Goal: Information Seeking & Learning: Check status

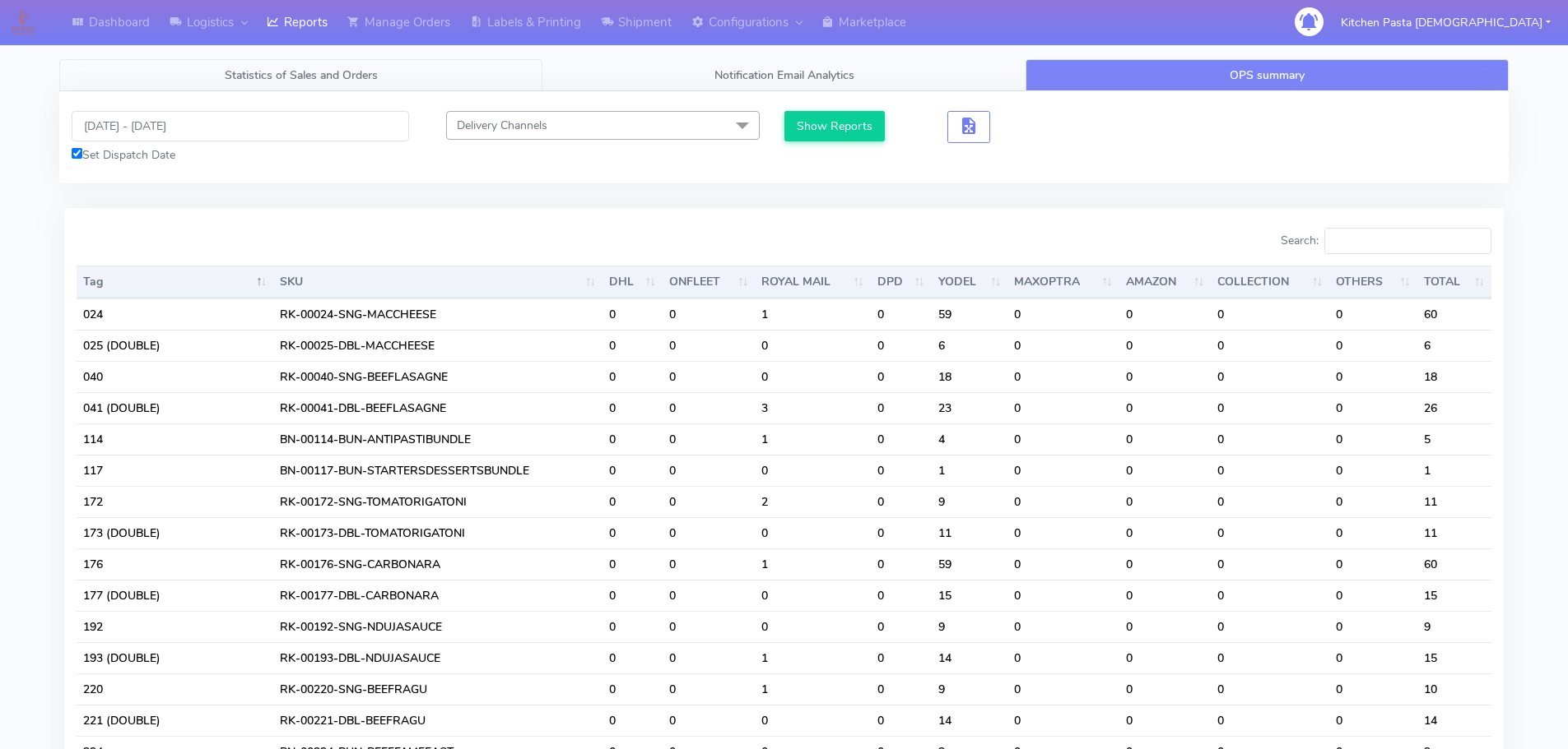
click at [311, 90] on link "Statistics of Sales and Orders" at bounding box center [300, 75] width 483 height 32
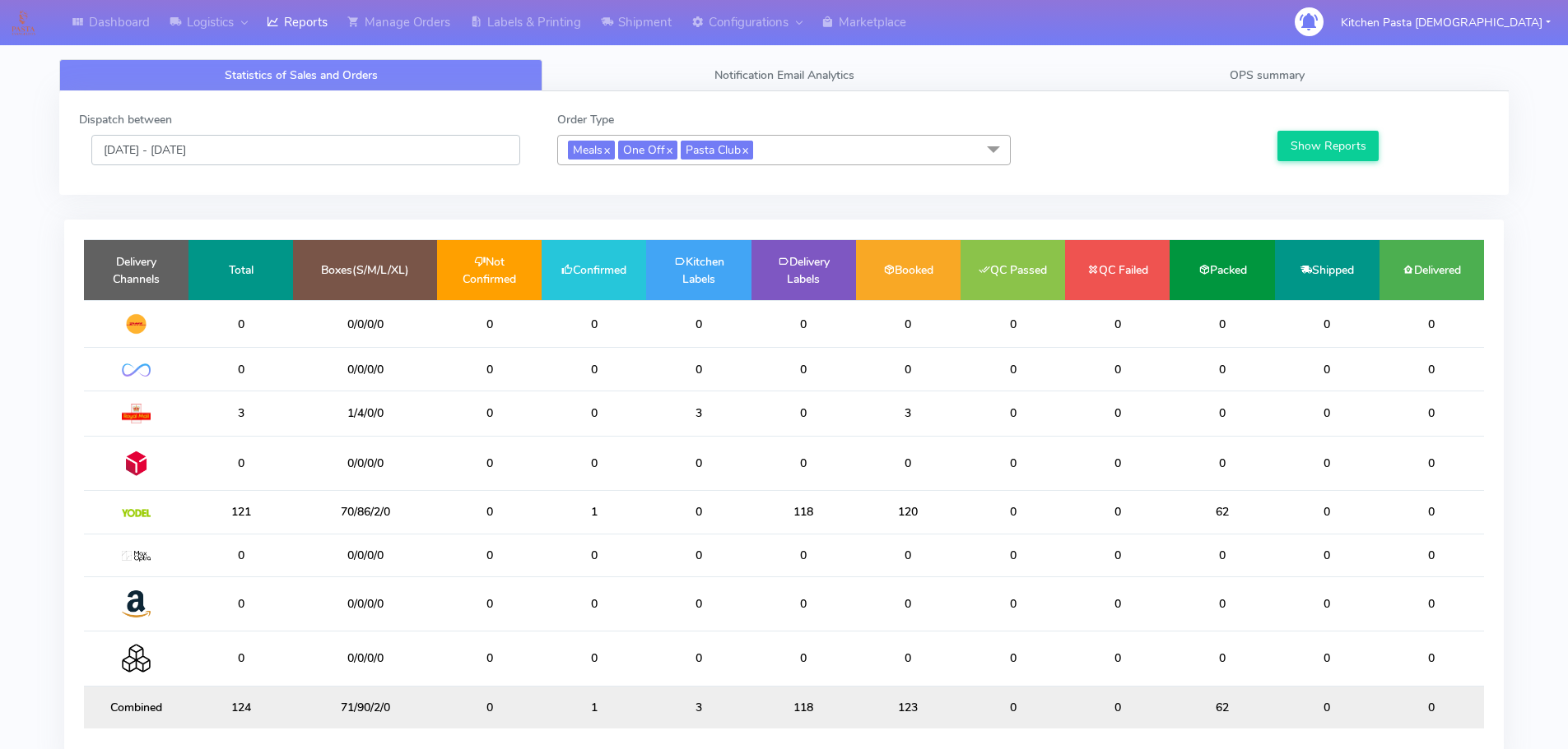
click at [202, 149] on input "[DATE] - [DATE]" at bounding box center [305, 150] width 429 height 30
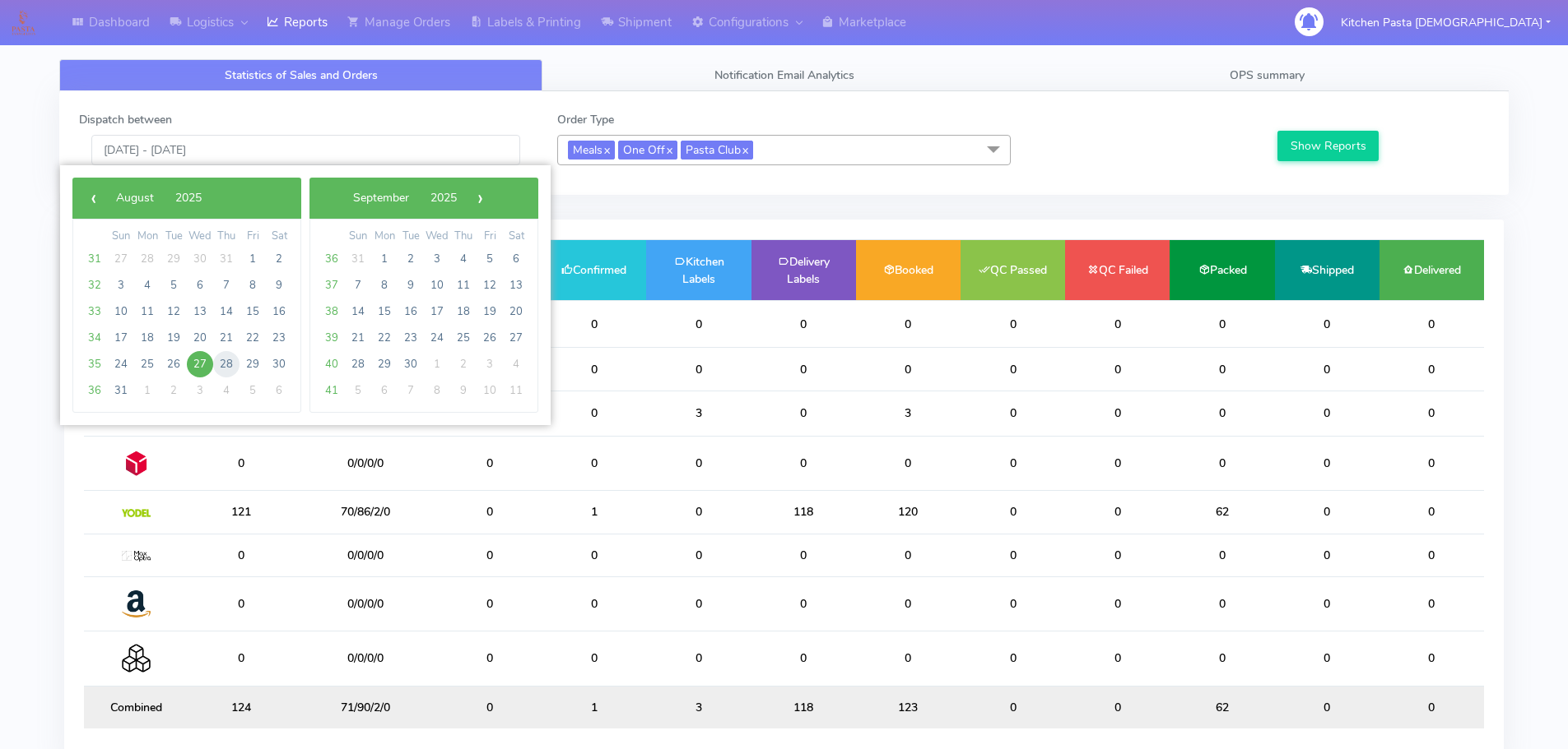
click at [223, 363] on span "28" at bounding box center [227, 364] width 27 height 27
type input "[DATE] - [DATE]"
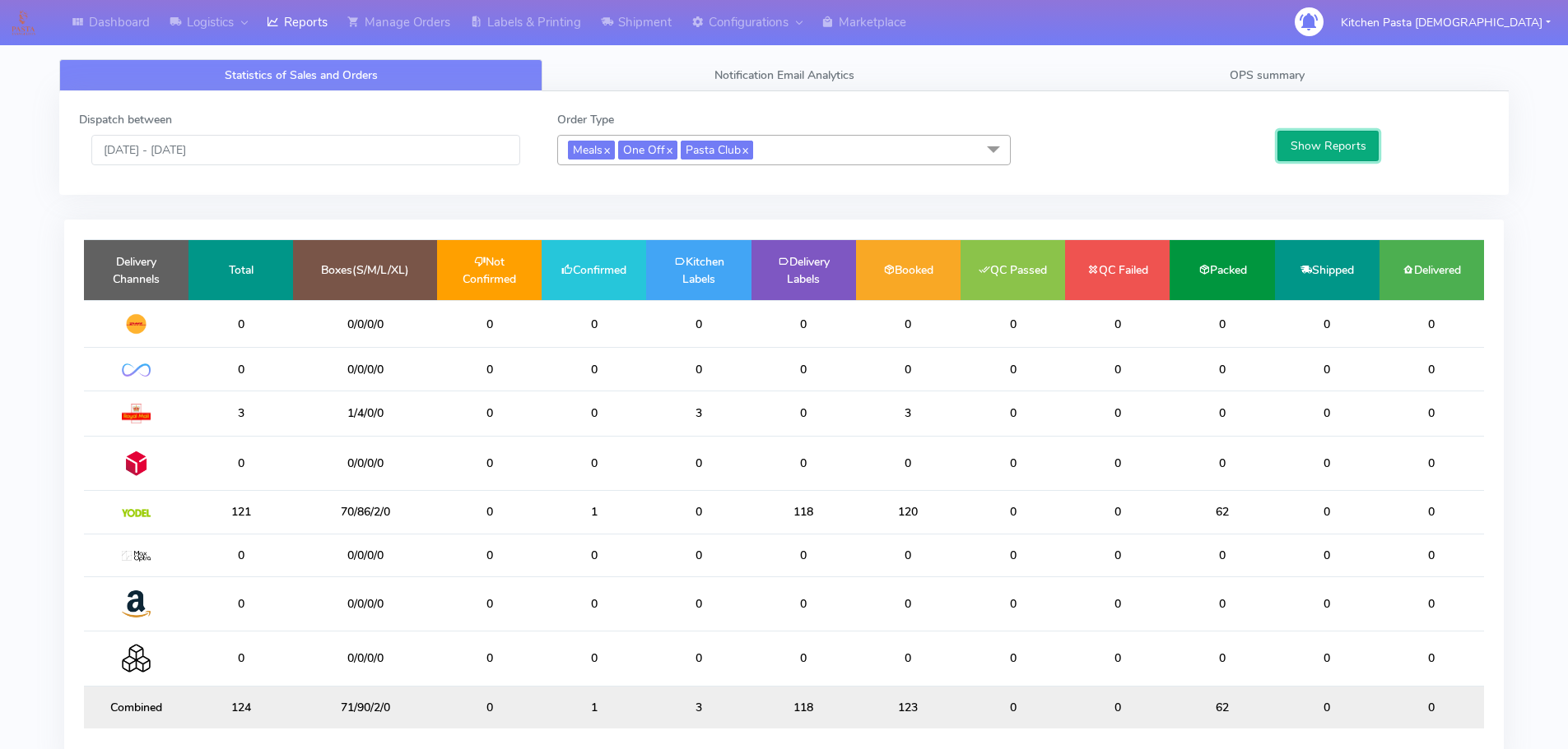
click at [1330, 143] on button "Show Reports" at bounding box center [1327, 146] width 101 height 30
drag, startPoint x: 971, startPoint y: 11, endPoint x: 1297, endPoint y: 99, distance: 337.7
click at [1245, 174] on div "Dispatch between [DATE] - [DATE] Order Type Meals x One Off x Pasta Club x Sele…" at bounding box center [784, 143] width 1434 height 64
drag, startPoint x: 1268, startPoint y: 48, endPoint x: 1268, endPoint y: 60, distance: 12.0
click at [1268, 48] on div "Statistics of Sales and Orders Notification Email Analytics OPS summary Dispatc…" at bounding box center [784, 411] width 1449 height 763
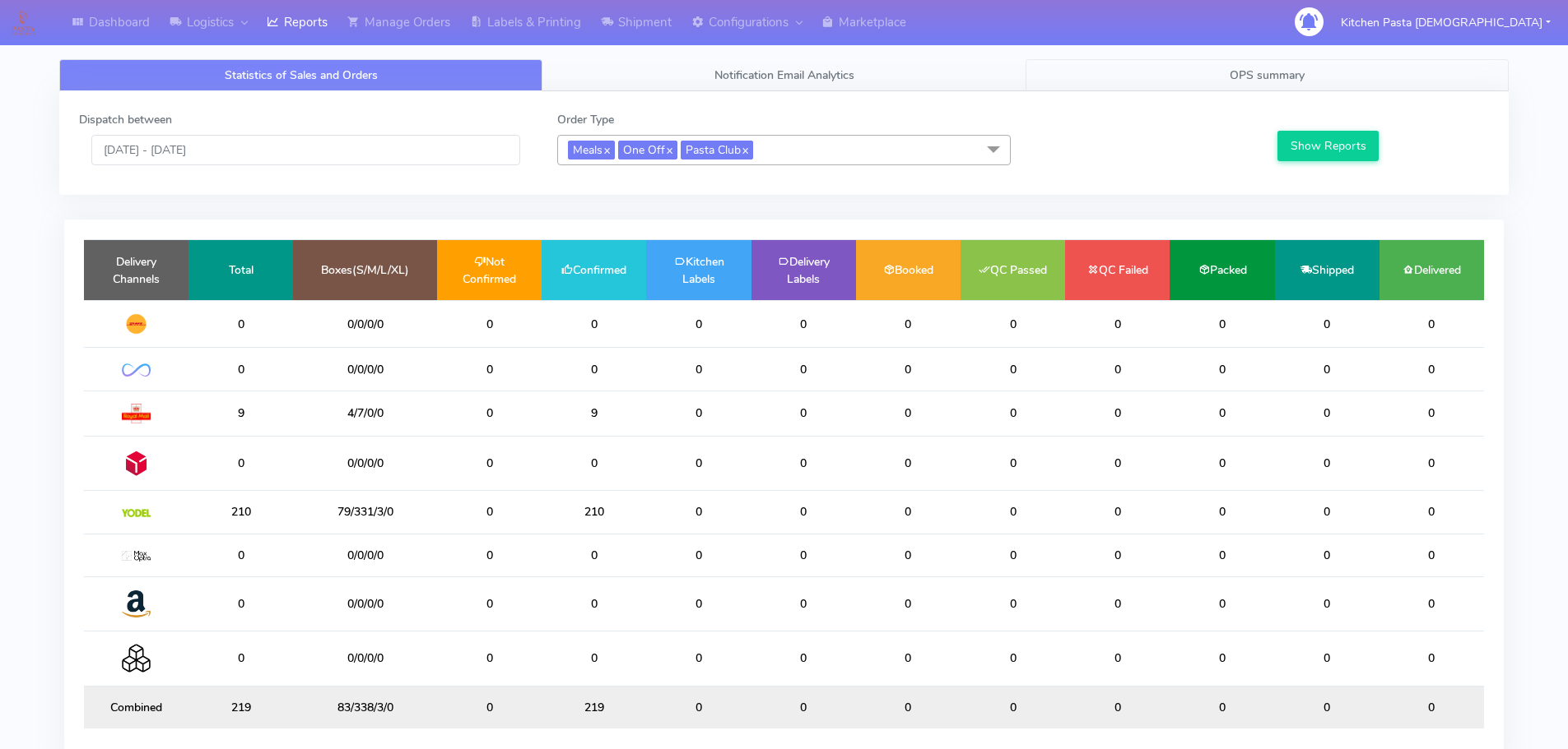
click at [1268, 63] on link "OPS summary" at bounding box center [1266, 75] width 483 height 32
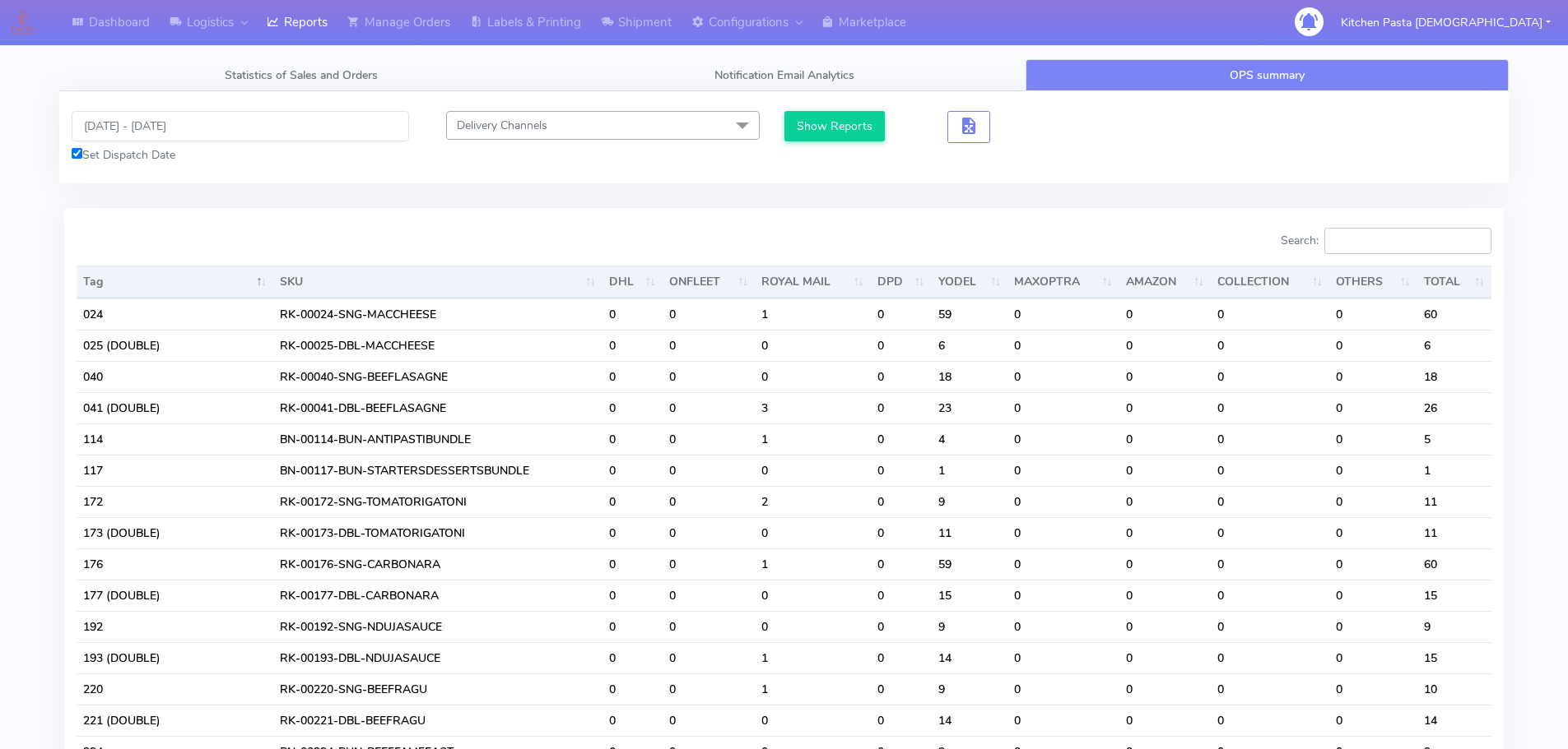
click at [1368, 238] on input "Search:" at bounding box center [1408, 241] width 167 height 27
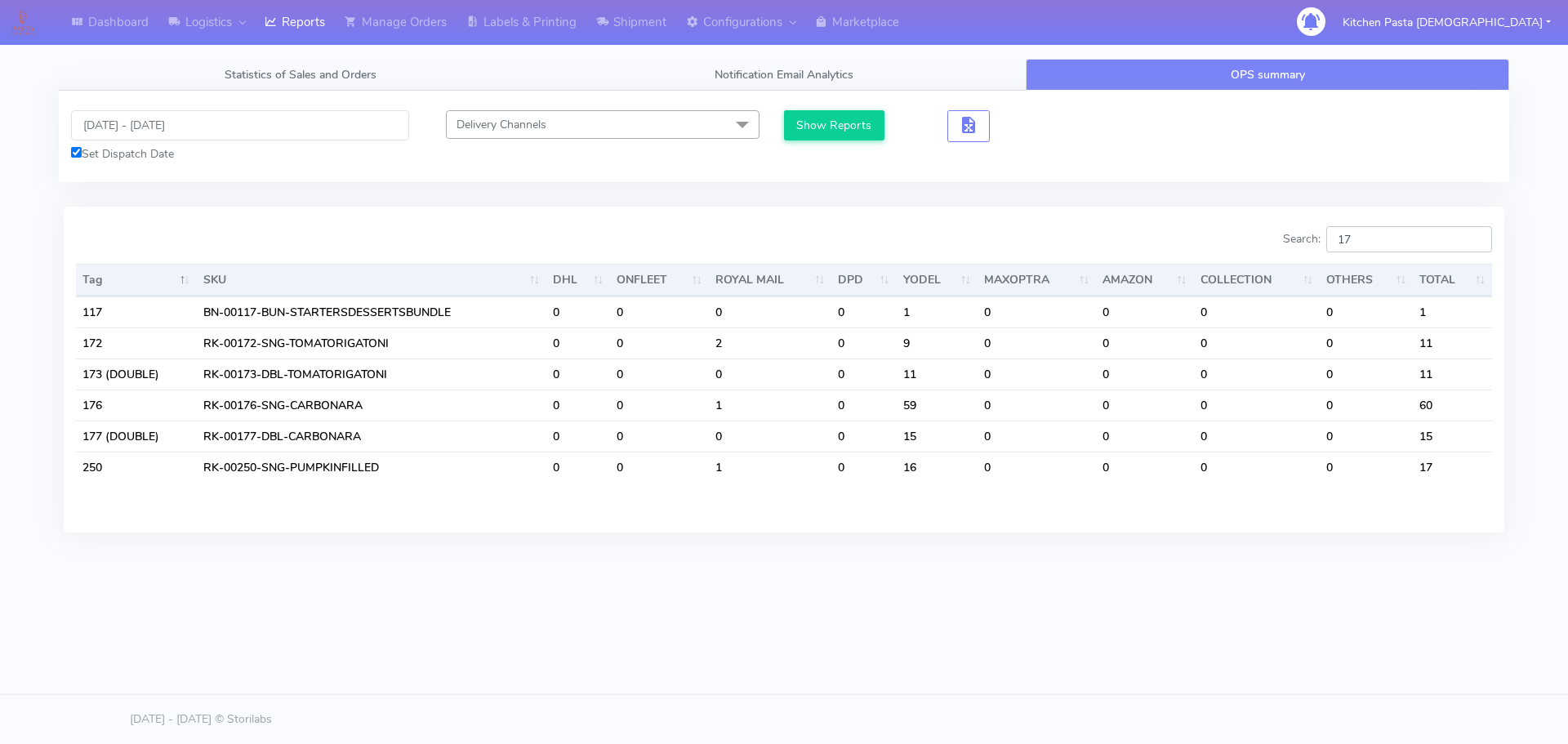
type input "1"
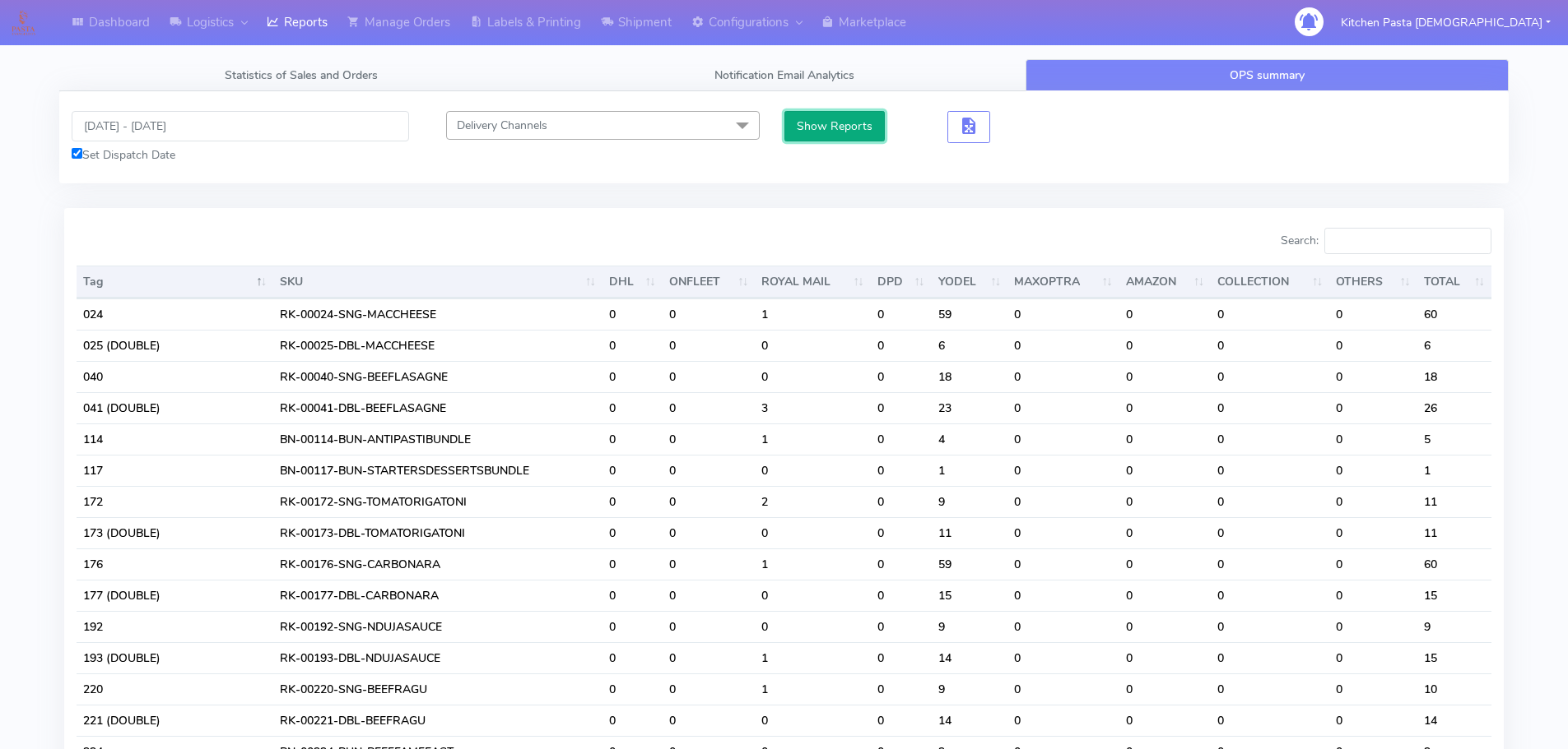
click at [810, 119] on button "Show Reports" at bounding box center [835, 126] width 101 height 30
click at [1405, 252] on input "Search:" at bounding box center [1408, 241] width 167 height 27
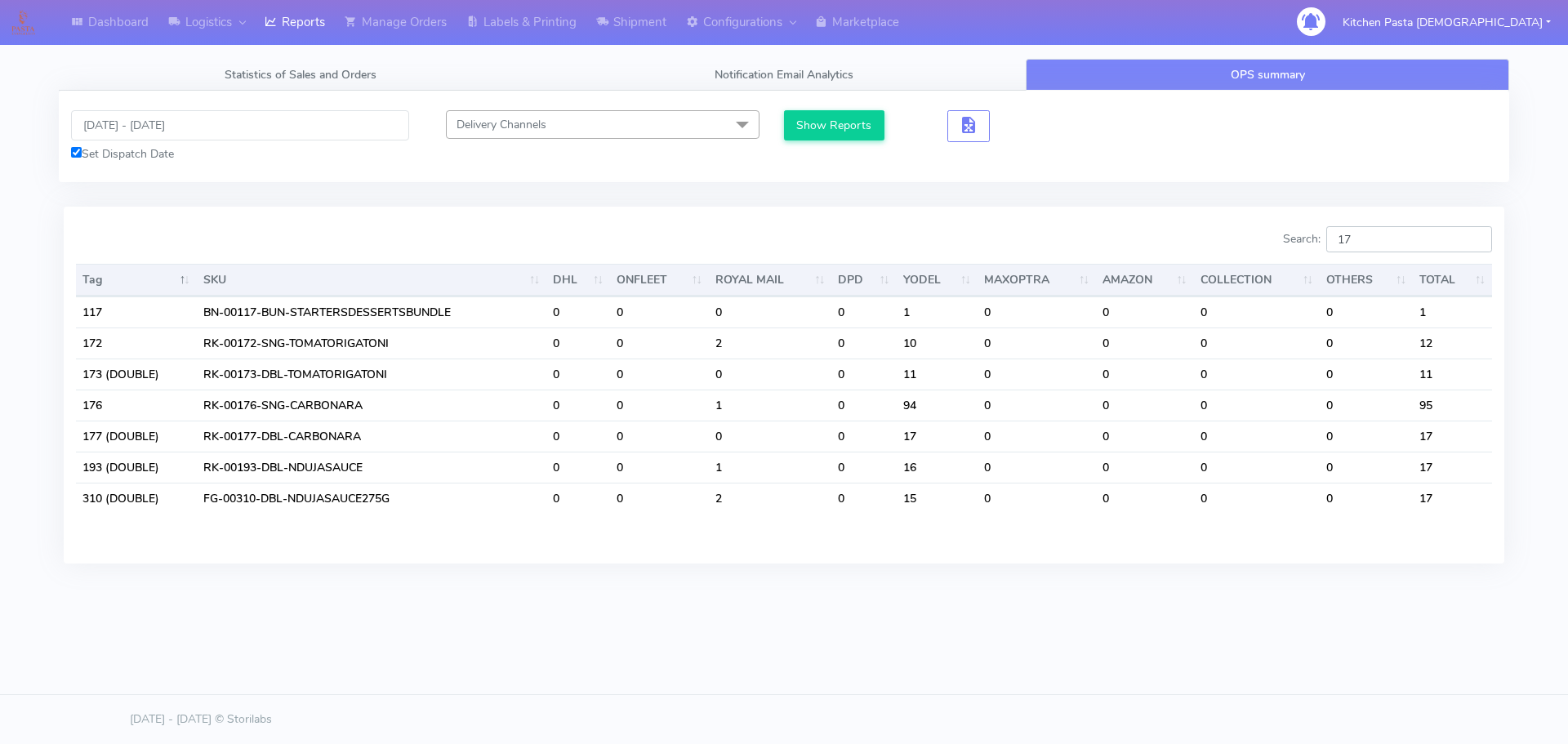
type input "1"
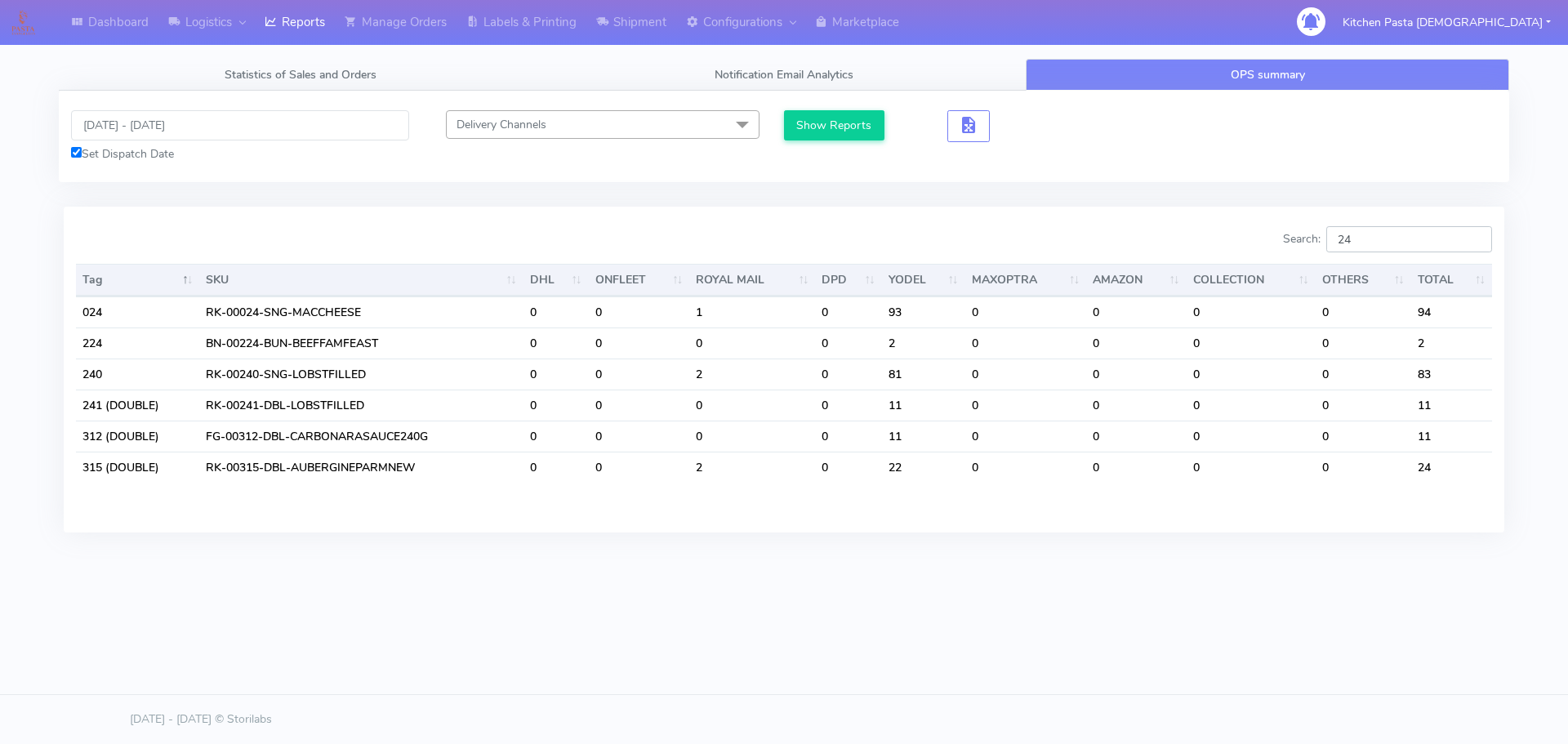
type input "2"
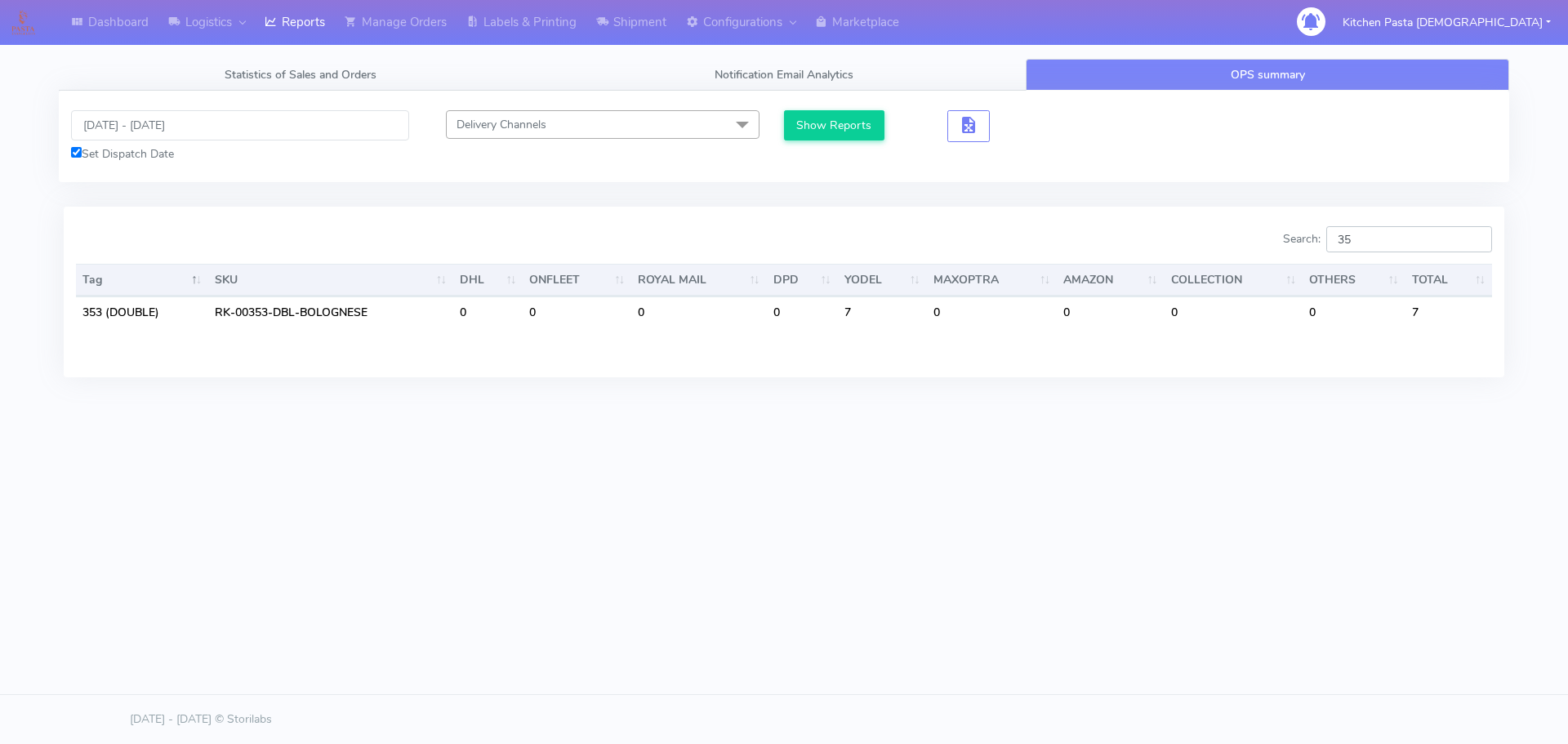
type input "3"
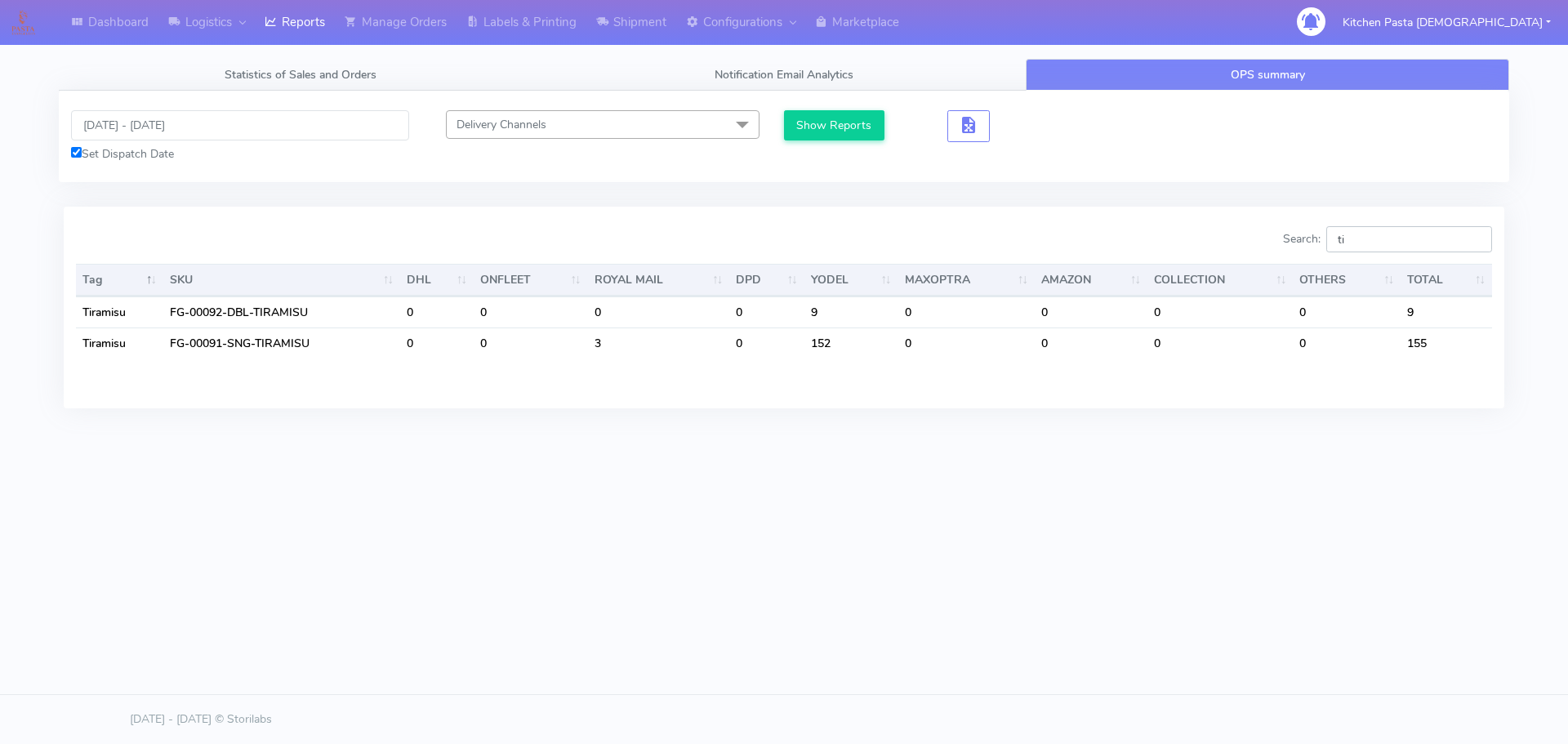
type input "t"
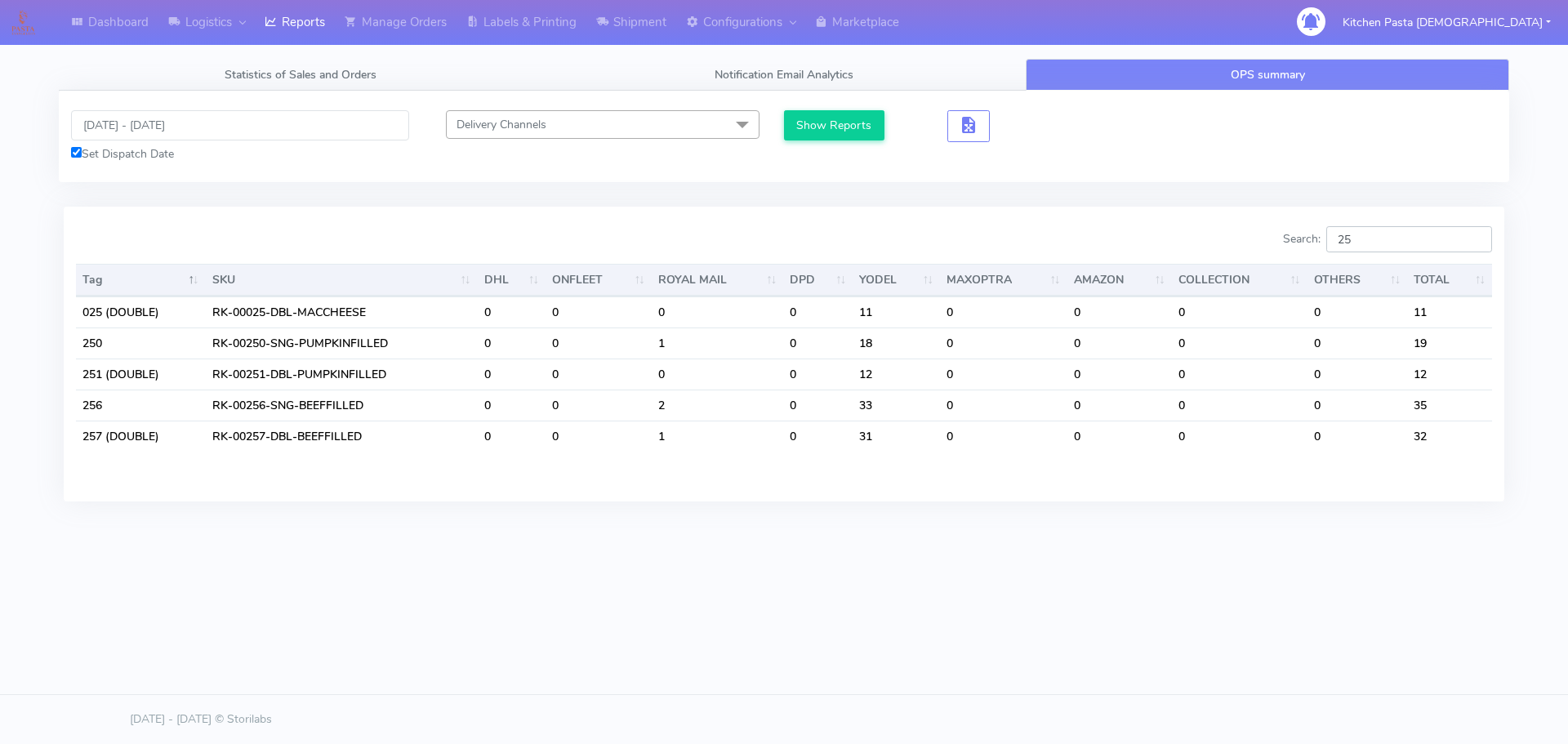
type input "2"
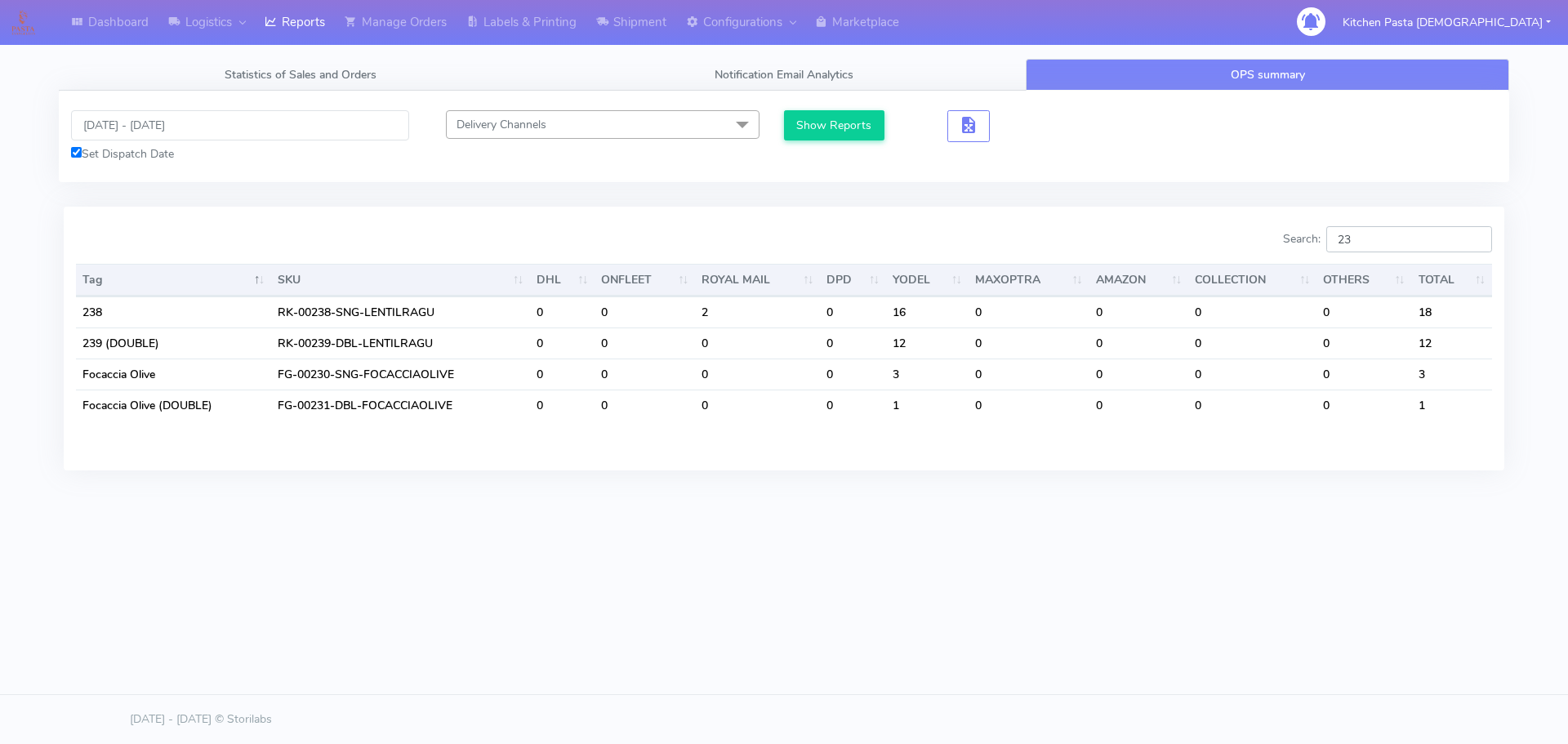
type input "2"
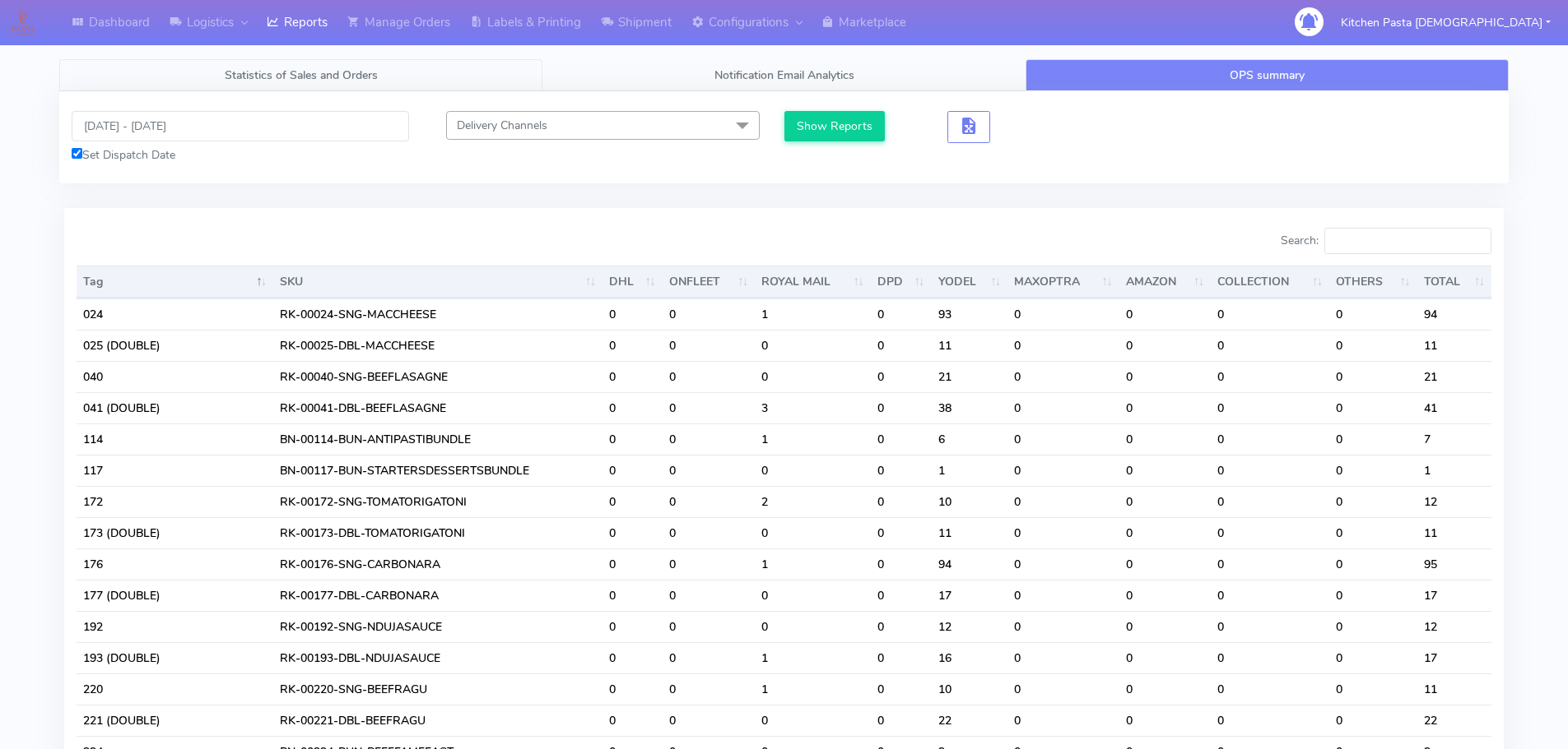
click at [353, 72] on span "Statistics of Sales and Orders" at bounding box center [301, 75] width 153 height 15
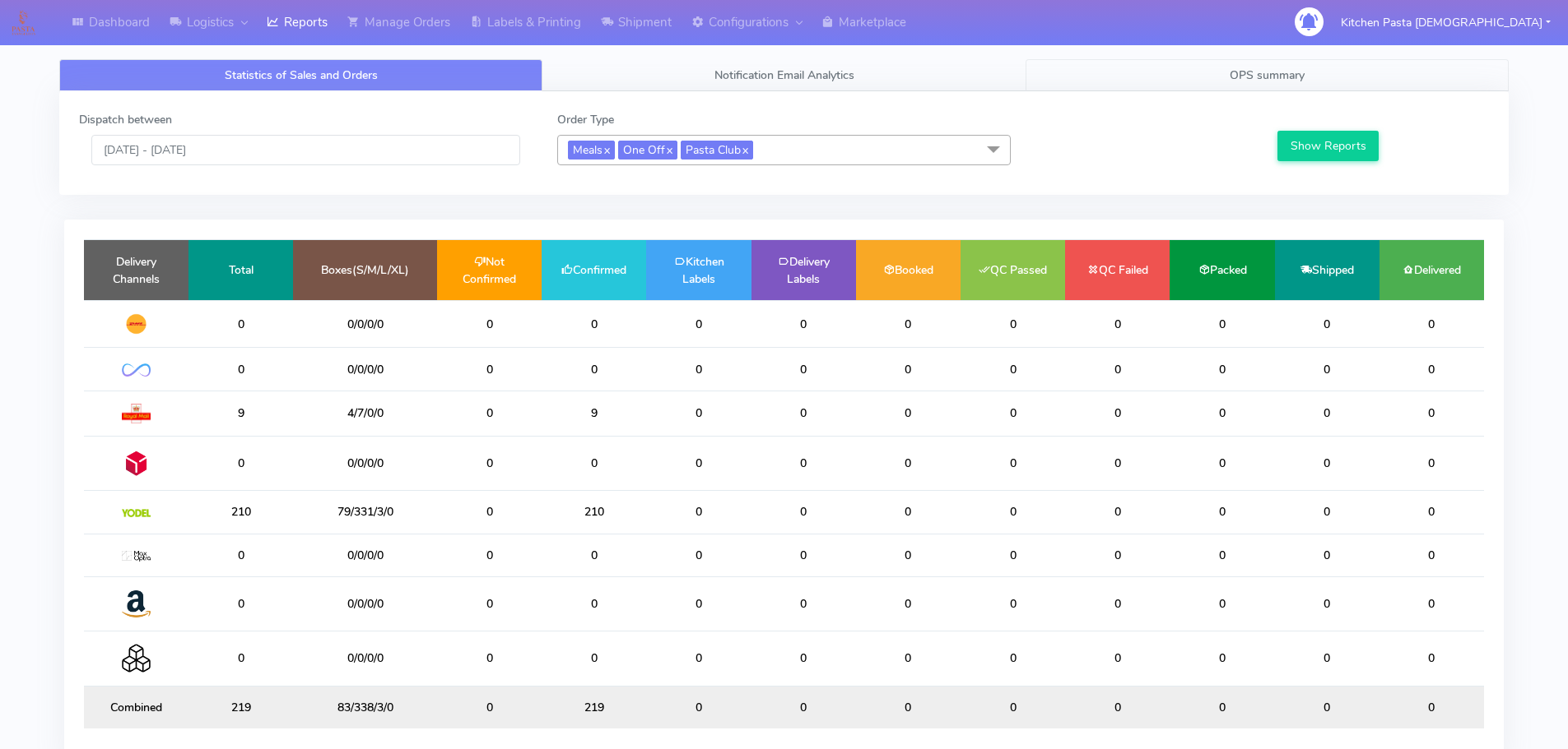
drag, startPoint x: 1245, startPoint y: 79, endPoint x: 1245, endPoint y: 90, distance: 11.0
click at [1245, 79] on span "OPS summary" at bounding box center [1266, 75] width 75 height 15
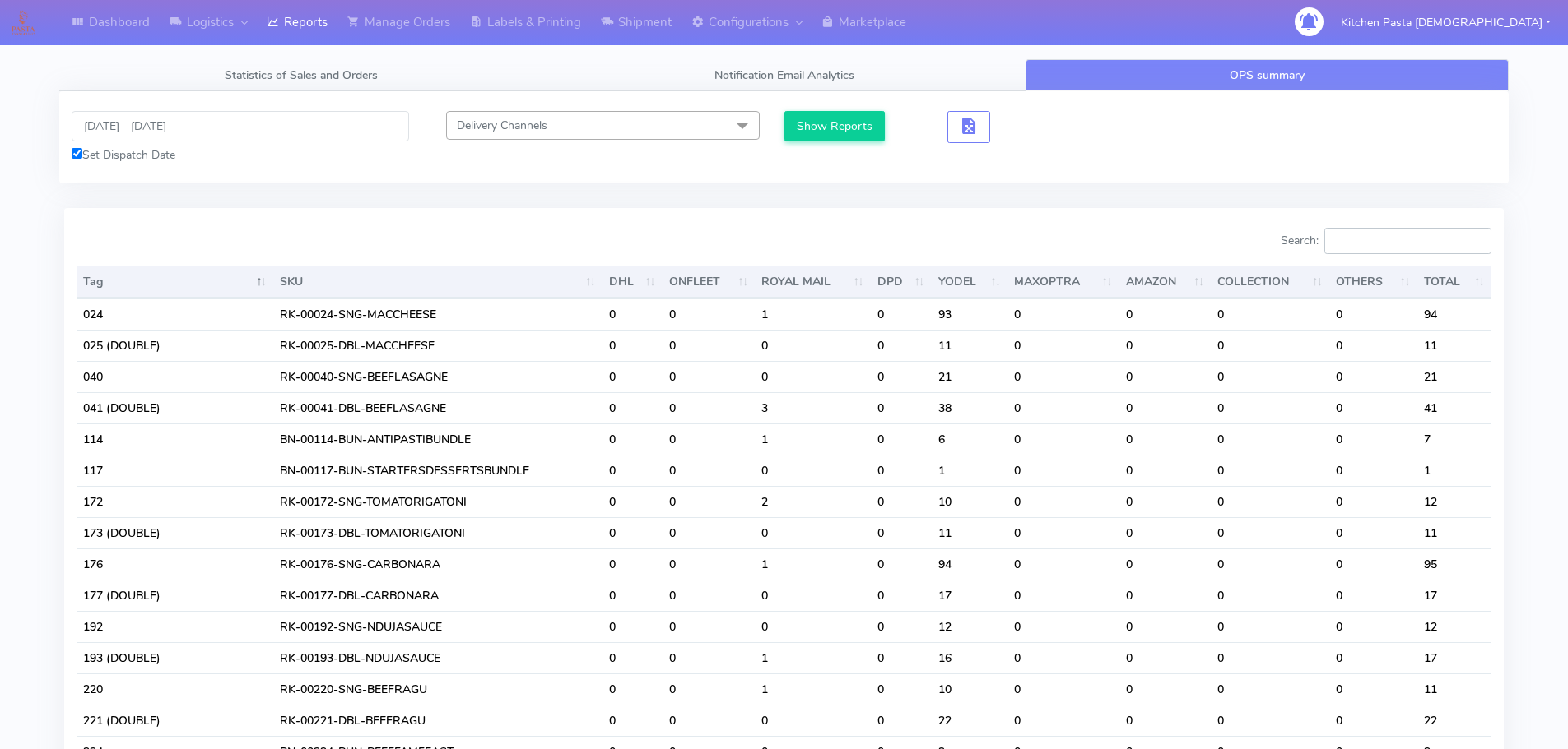
click at [1356, 244] on input "Search:" at bounding box center [1408, 241] width 167 height 27
click at [857, 103] on div "[DATE] - [DATE] Set Dispatch Date Delivery Channels Select All DHL OnFleet Roya…" at bounding box center [784, 137] width 1449 height 92
click at [867, 133] on button "Show Reports" at bounding box center [835, 126] width 101 height 30
click at [1398, 237] on input "Search:" at bounding box center [1408, 241] width 167 height 27
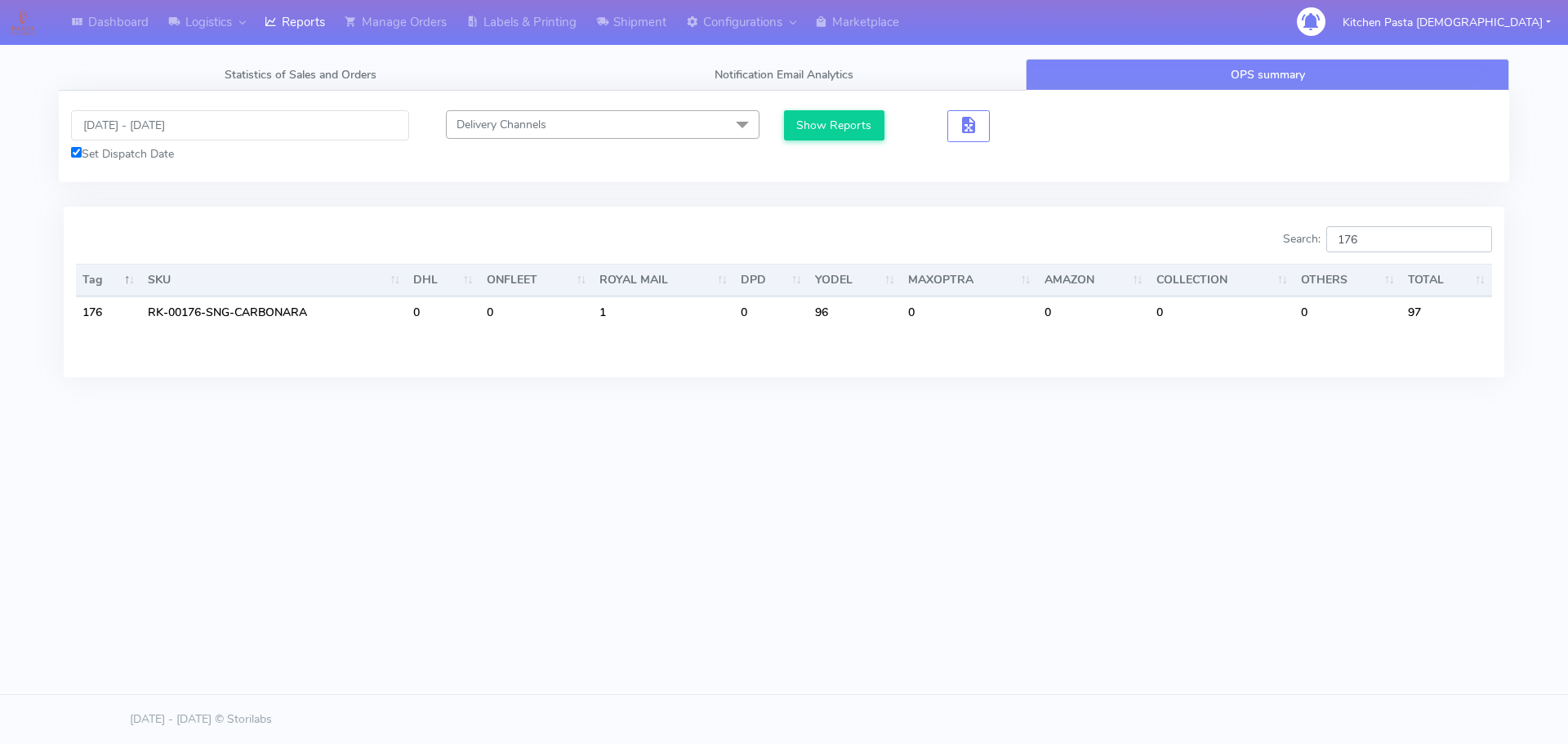
type input "176"
drag, startPoint x: 157, startPoint y: 135, endPoint x: 189, endPoint y: 119, distance: 35.8
click at [157, 135] on input "[DATE] - [DATE]" at bounding box center [239, 125] width 338 height 30
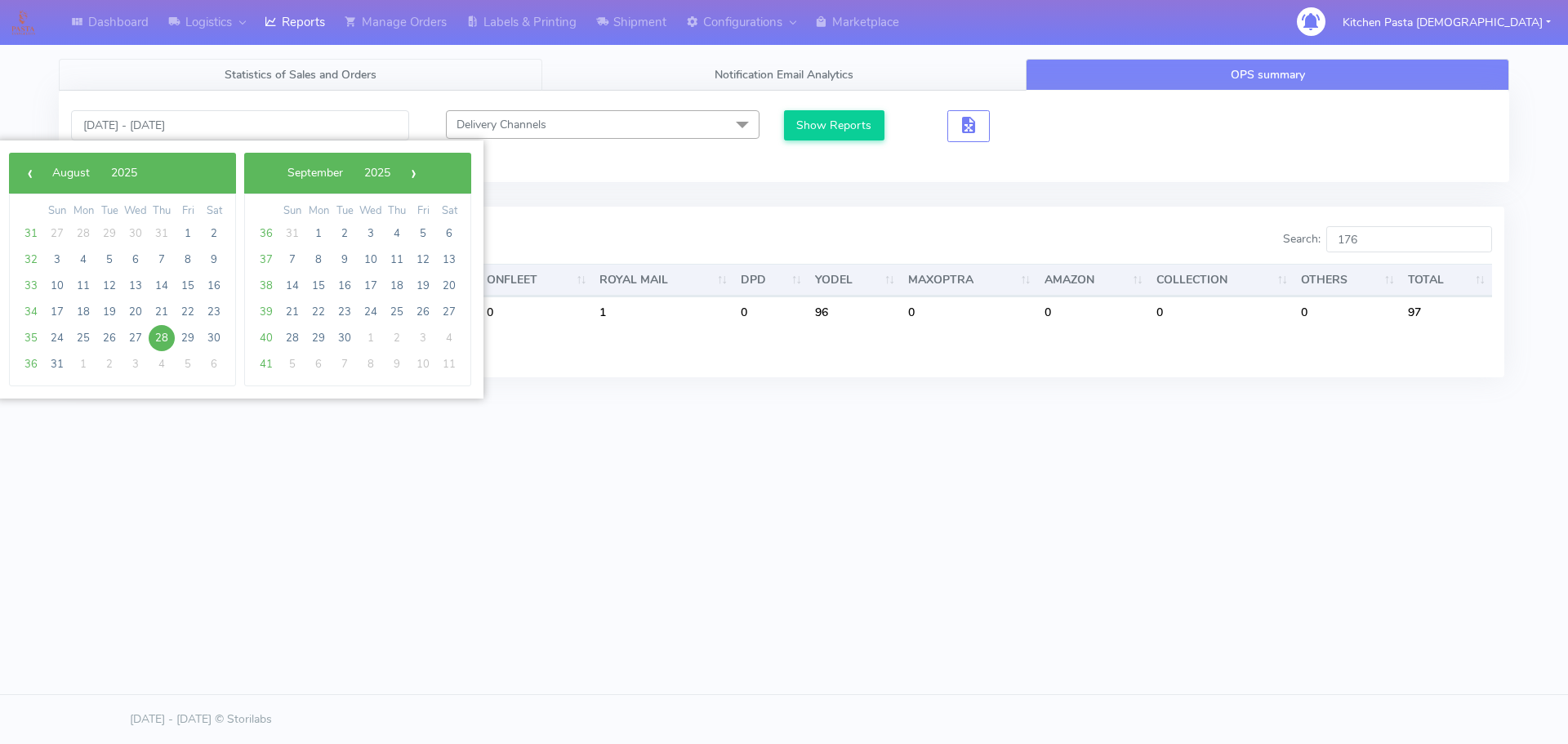
click at [249, 89] on link "Statistics of Sales and Orders" at bounding box center [300, 74] width 484 height 32
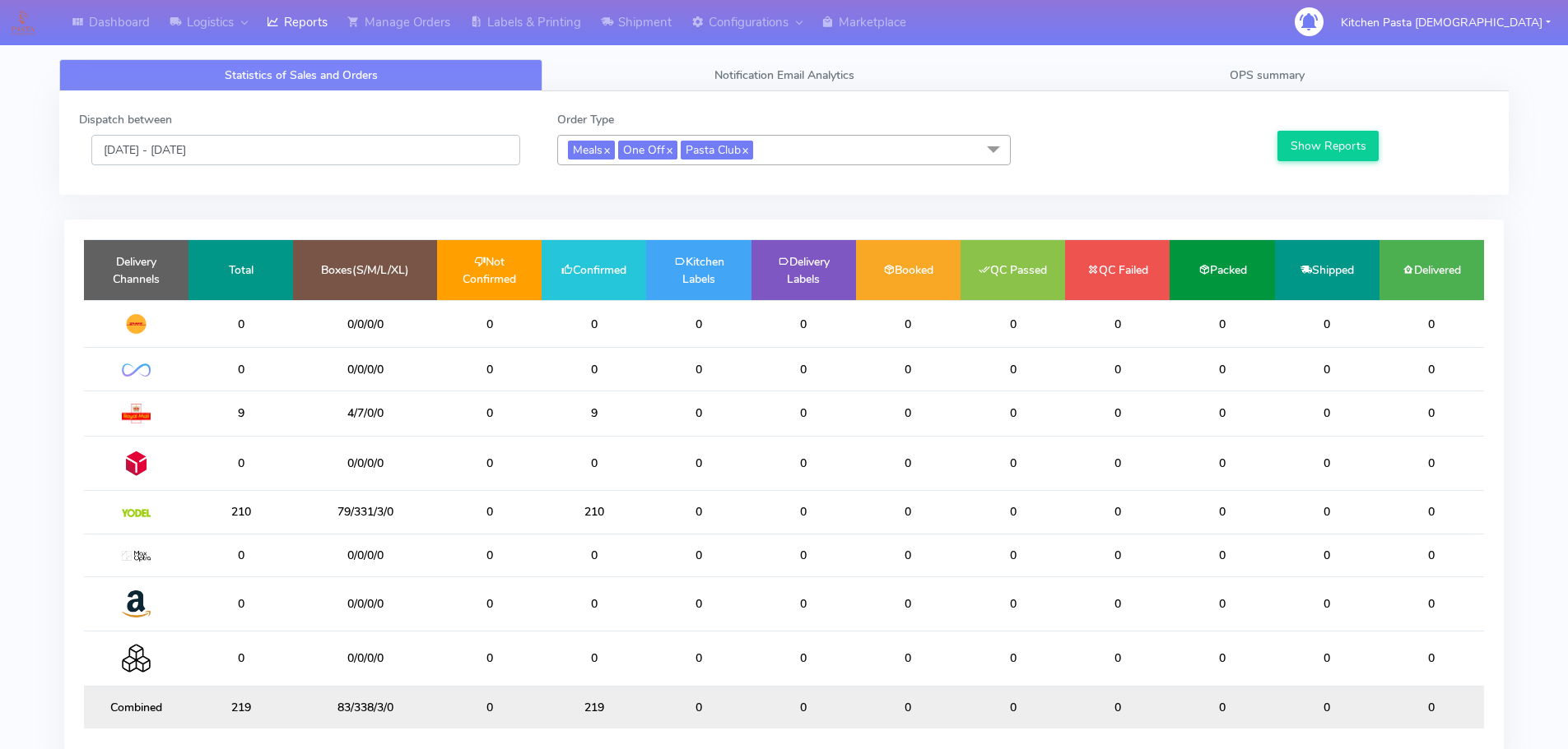
click at [175, 160] on input "[DATE] - [DATE]" at bounding box center [305, 150] width 429 height 30
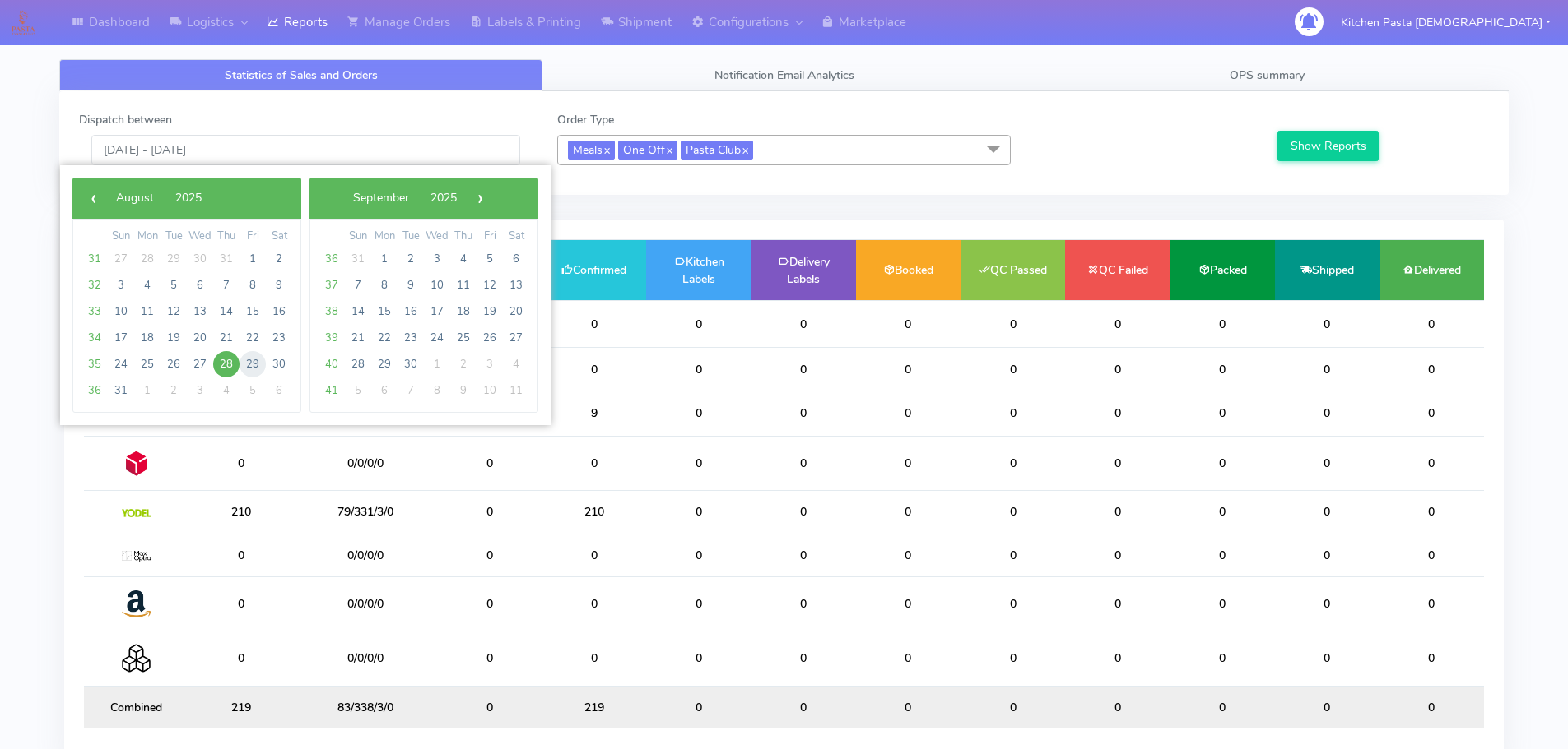
click at [253, 370] on span "29" at bounding box center [252, 364] width 27 height 27
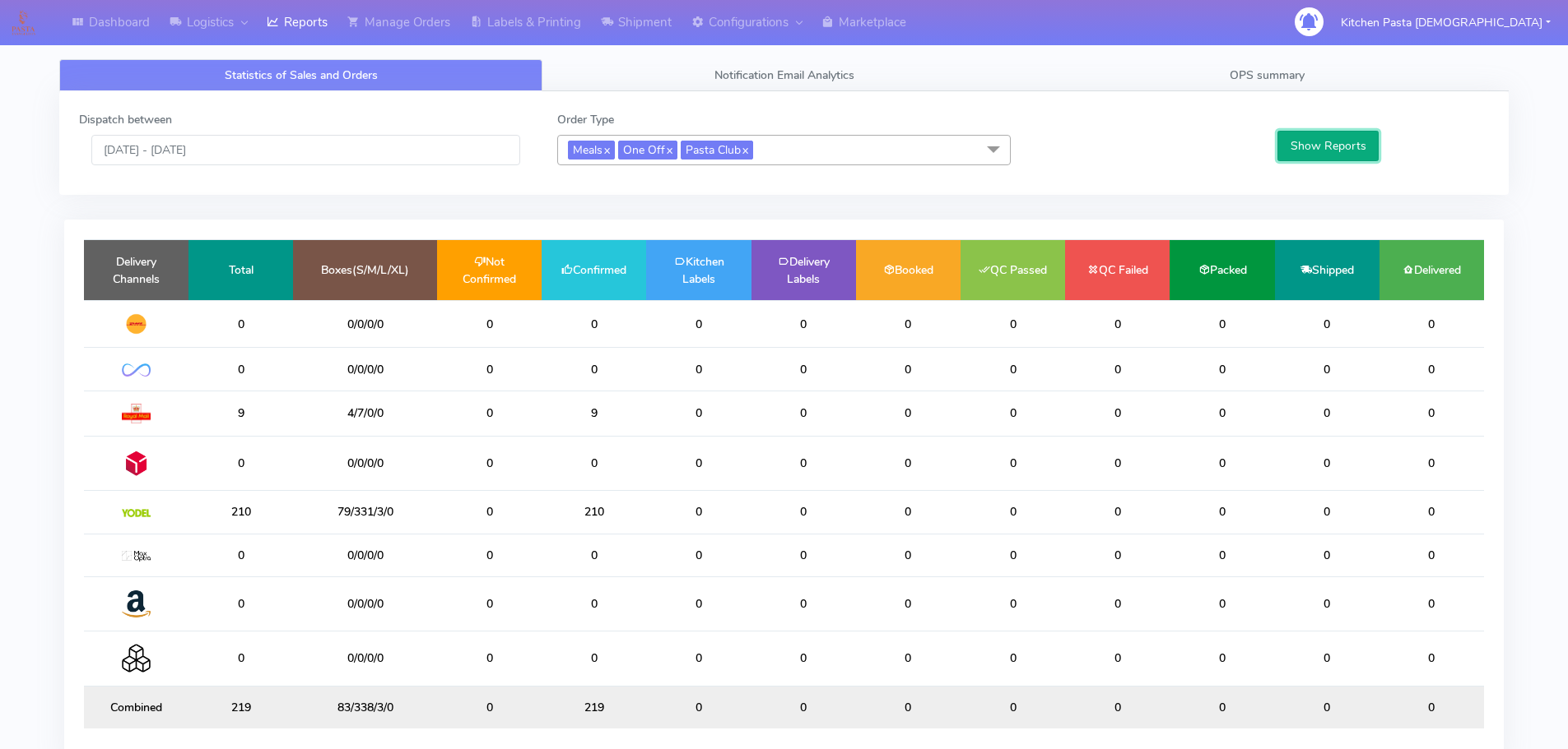
click at [1301, 145] on button "Show Reports" at bounding box center [1327, 146] width 101 height 30
drag, startPoint x: 203, startPoint y: 143, endPoint x: 203, endPoint y: 161, distance: 18.0
click at [203, 145] on input "[DATE] - [DATE]" at bounding box center [305, 150] width 429 height 30
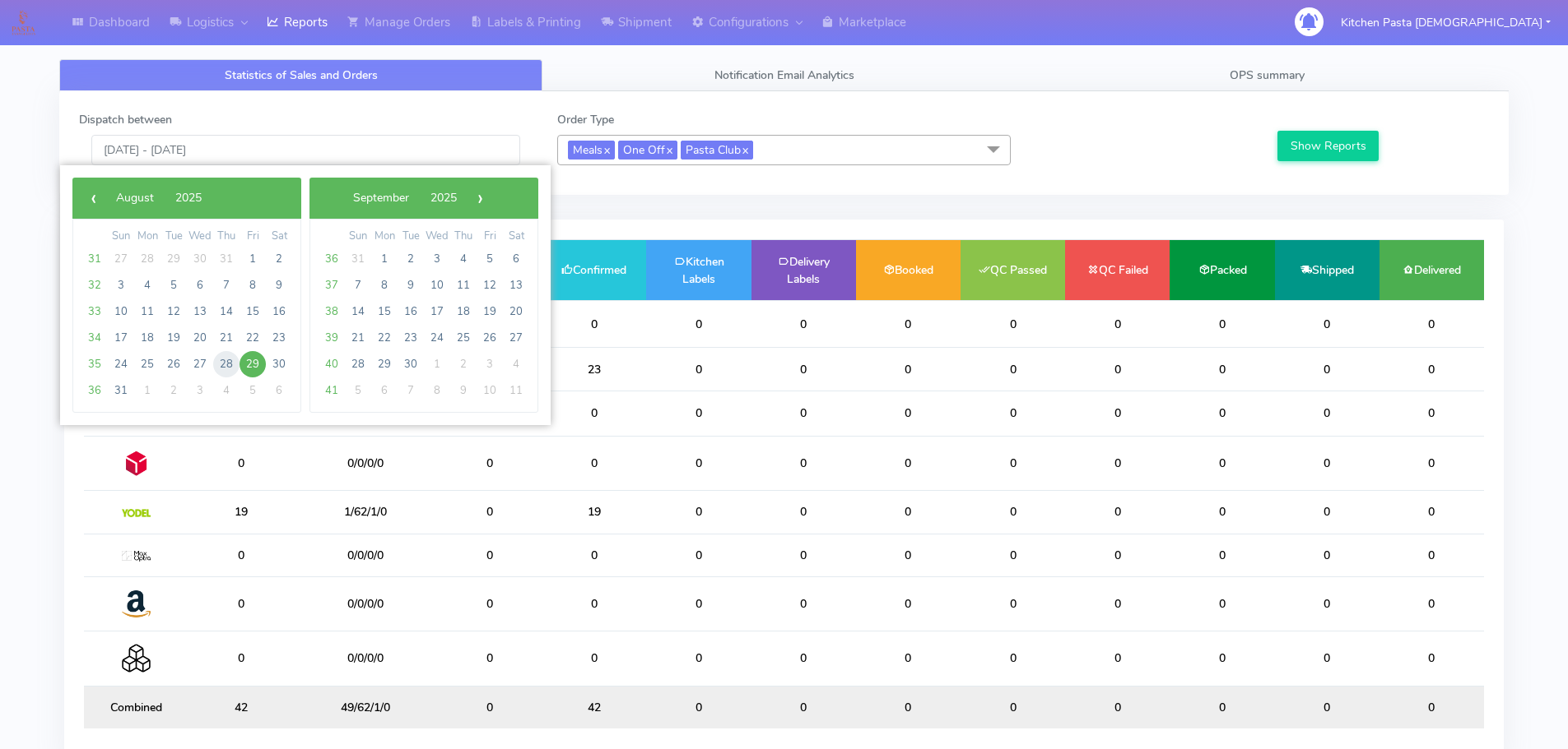
click at [225, 369] on span "28" at bounding box center [227, 364] width 27 height 27
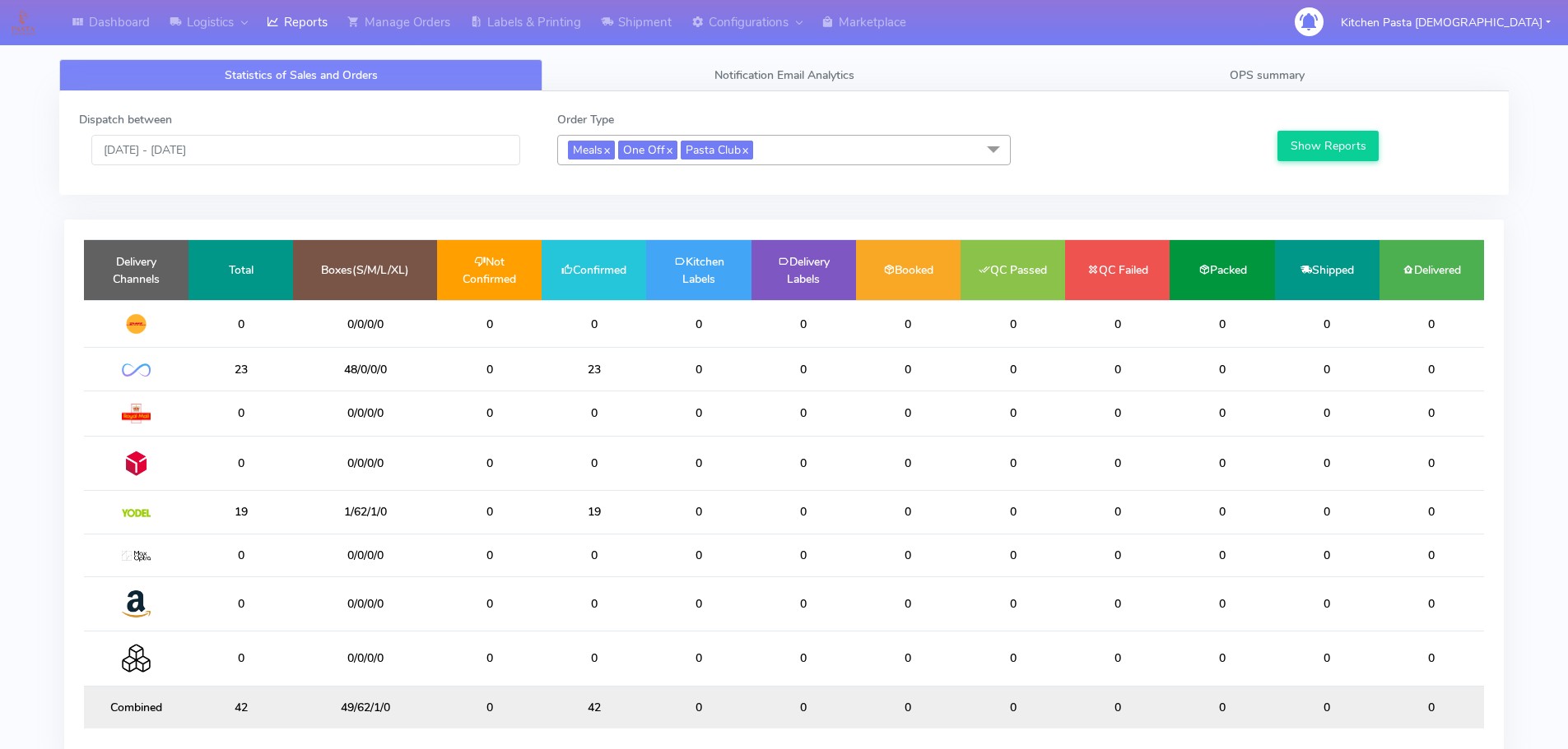
type input "[DATE] - [DATE]"
click at [1286, 151] on button "Show Reports" at bounding box center [1327, 146] width 101 height 30
click at [1297, 87] on link "OPS summary" at bounding box center [1266, 75] width 483 height 32
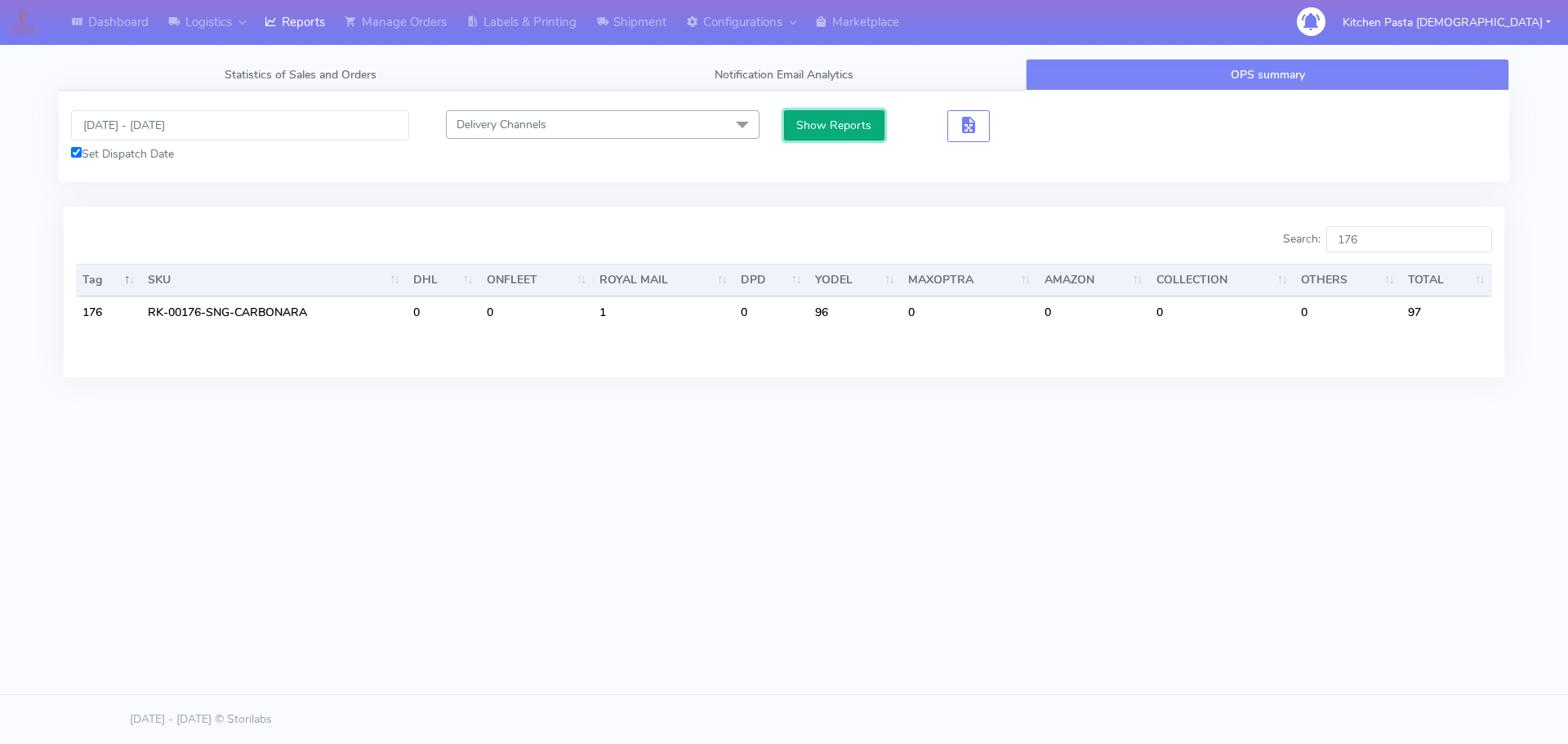
click at [789, 126] on button "Show Reports" at bounding box center [834, 125] width 101 height 30
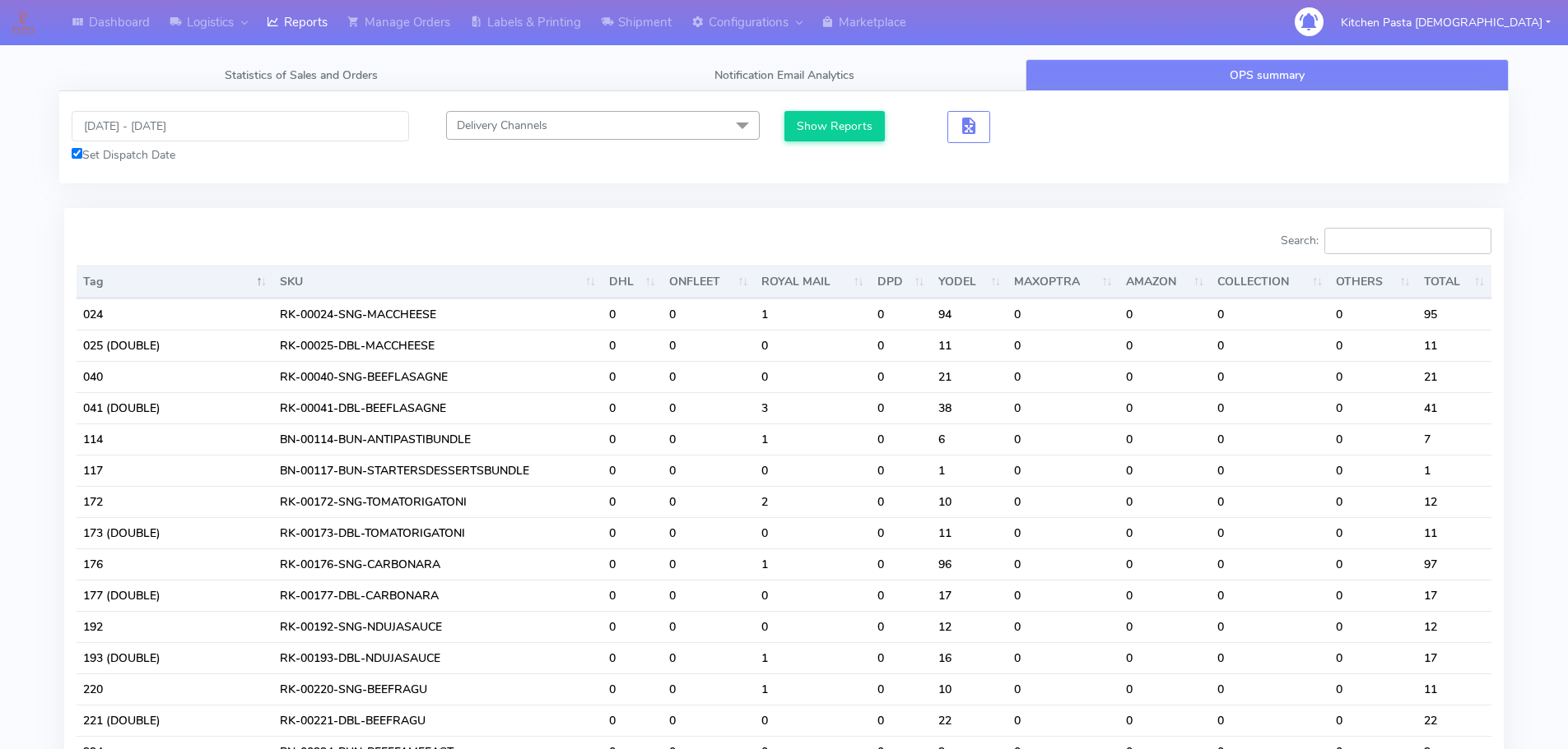
click at [1414, 253] on input "Search:" at bounding box center [1408, 241] width 167 height 27
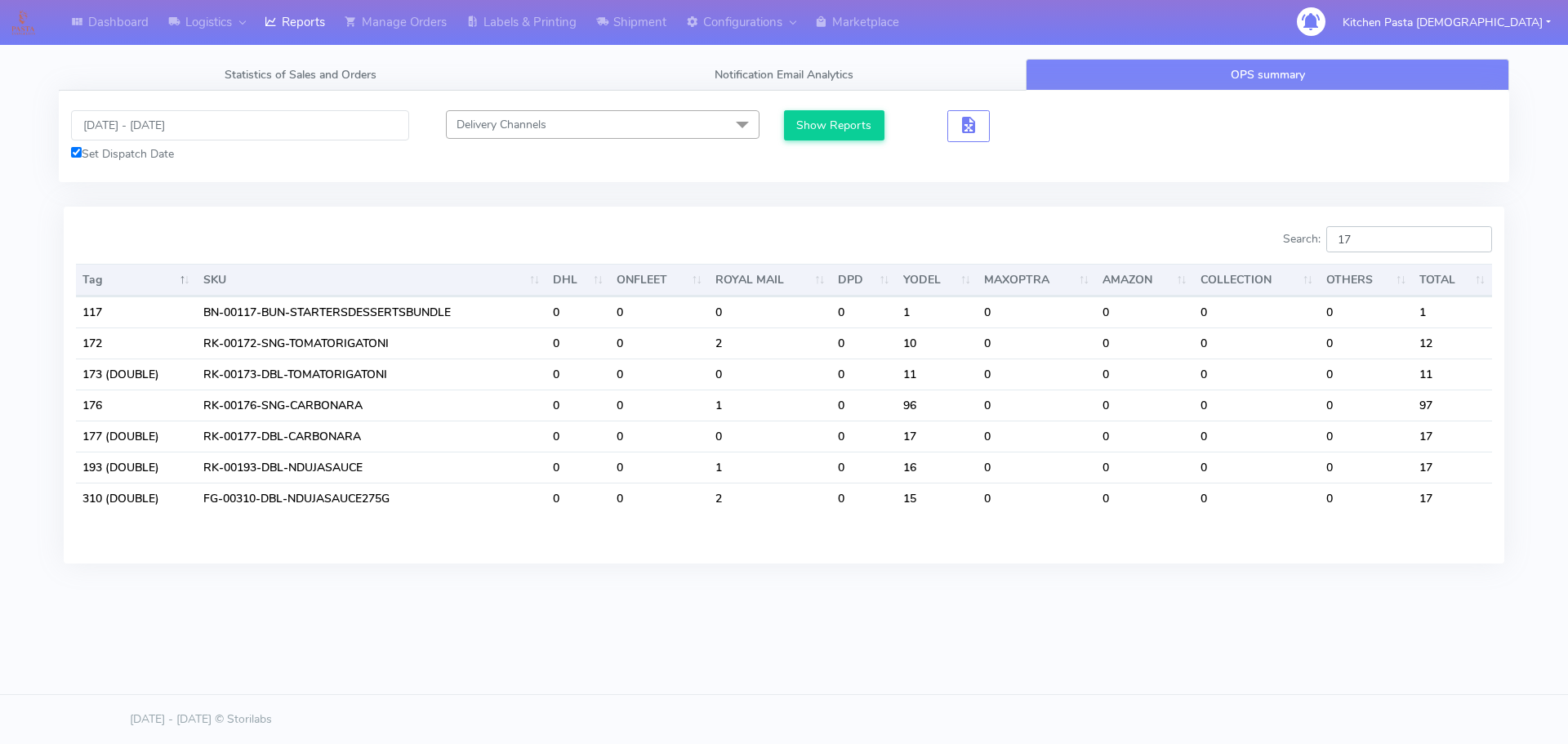
type input "1"
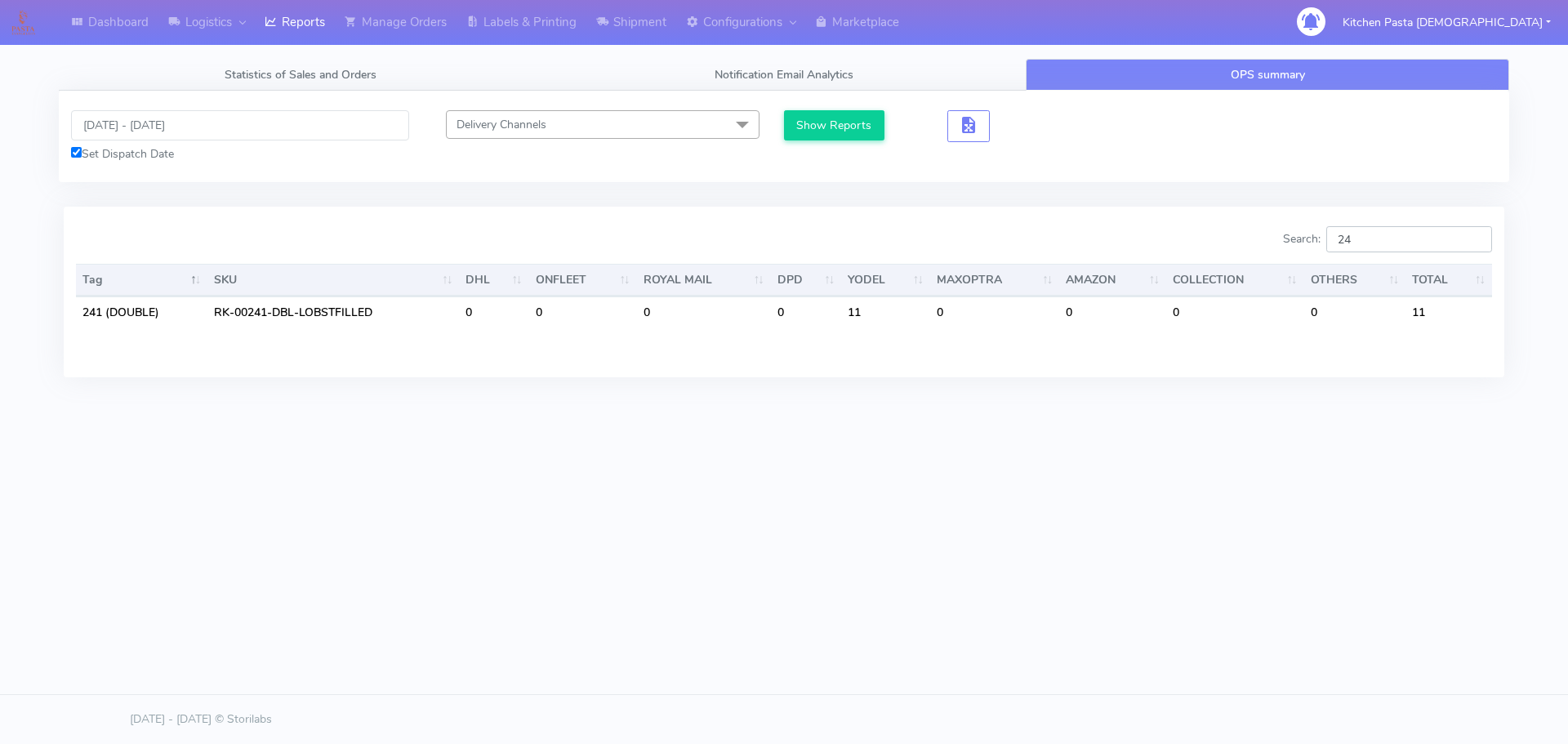
type input "2"
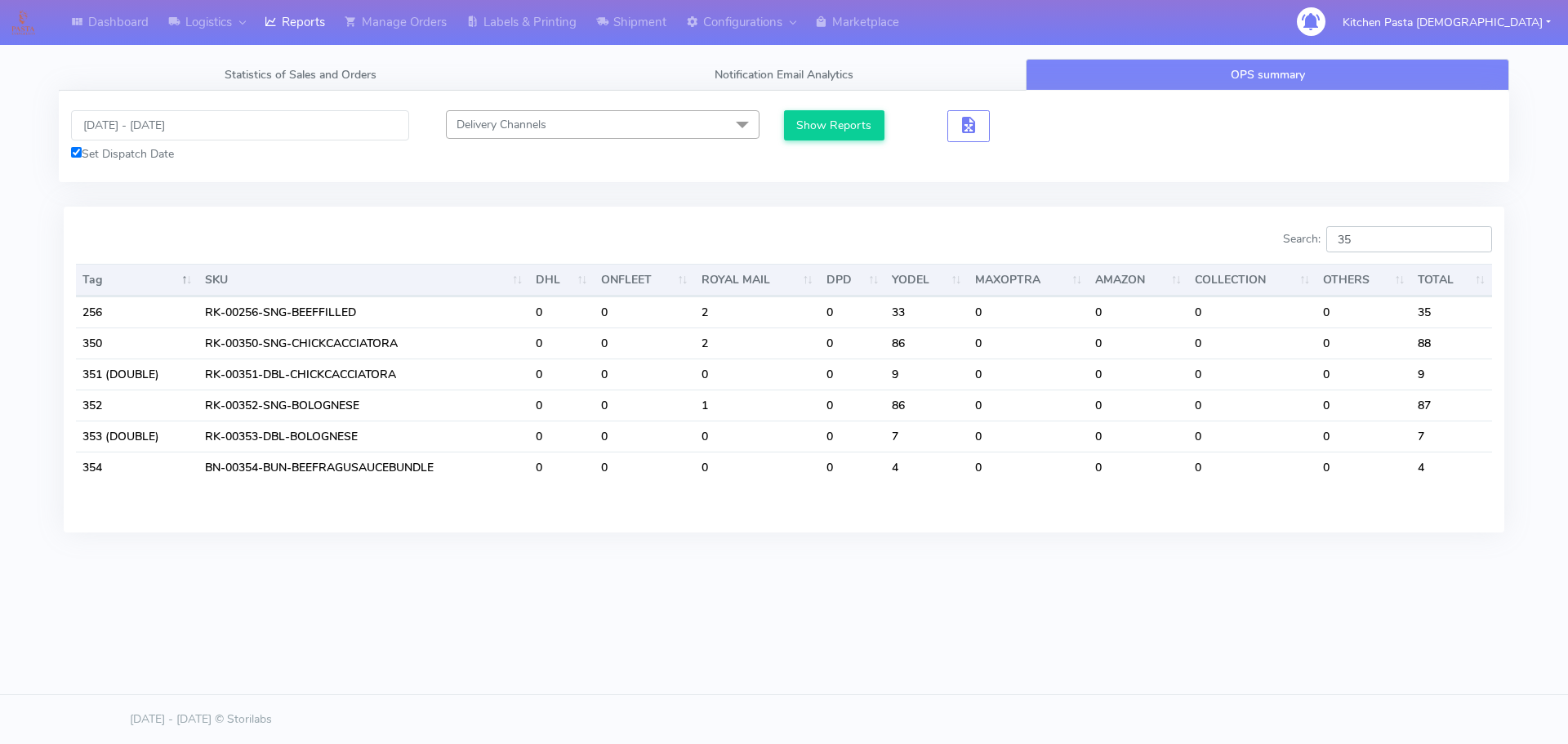
type input "3"
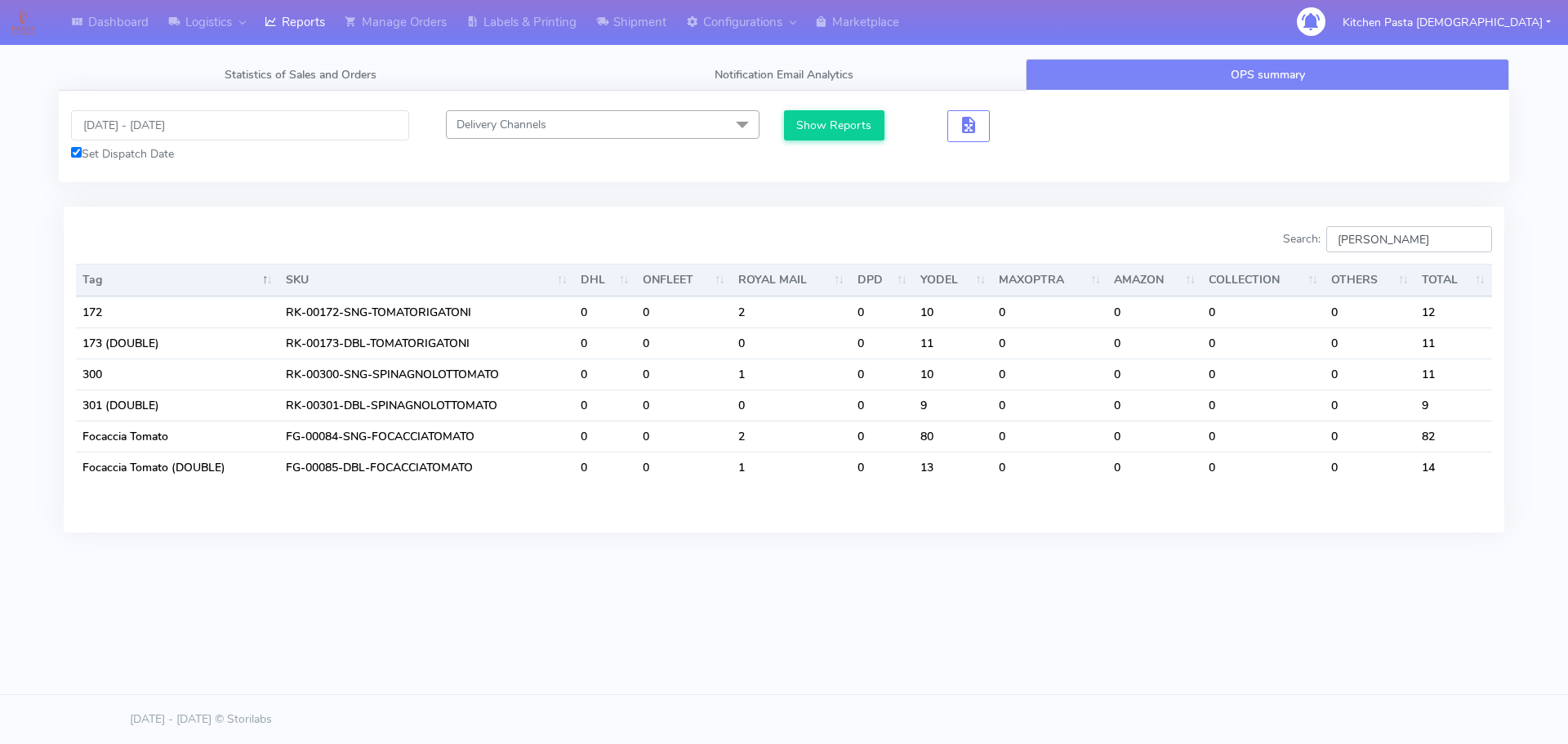
type input "toma"
drag, startPoint x: 1334, startPoint y: 246, endPoint x: 1293, endPoint y: 246, distance: 41.0
click at [1293, 246] on div "Search: toma" at bounding box center [1144, 242] width 696 height 33
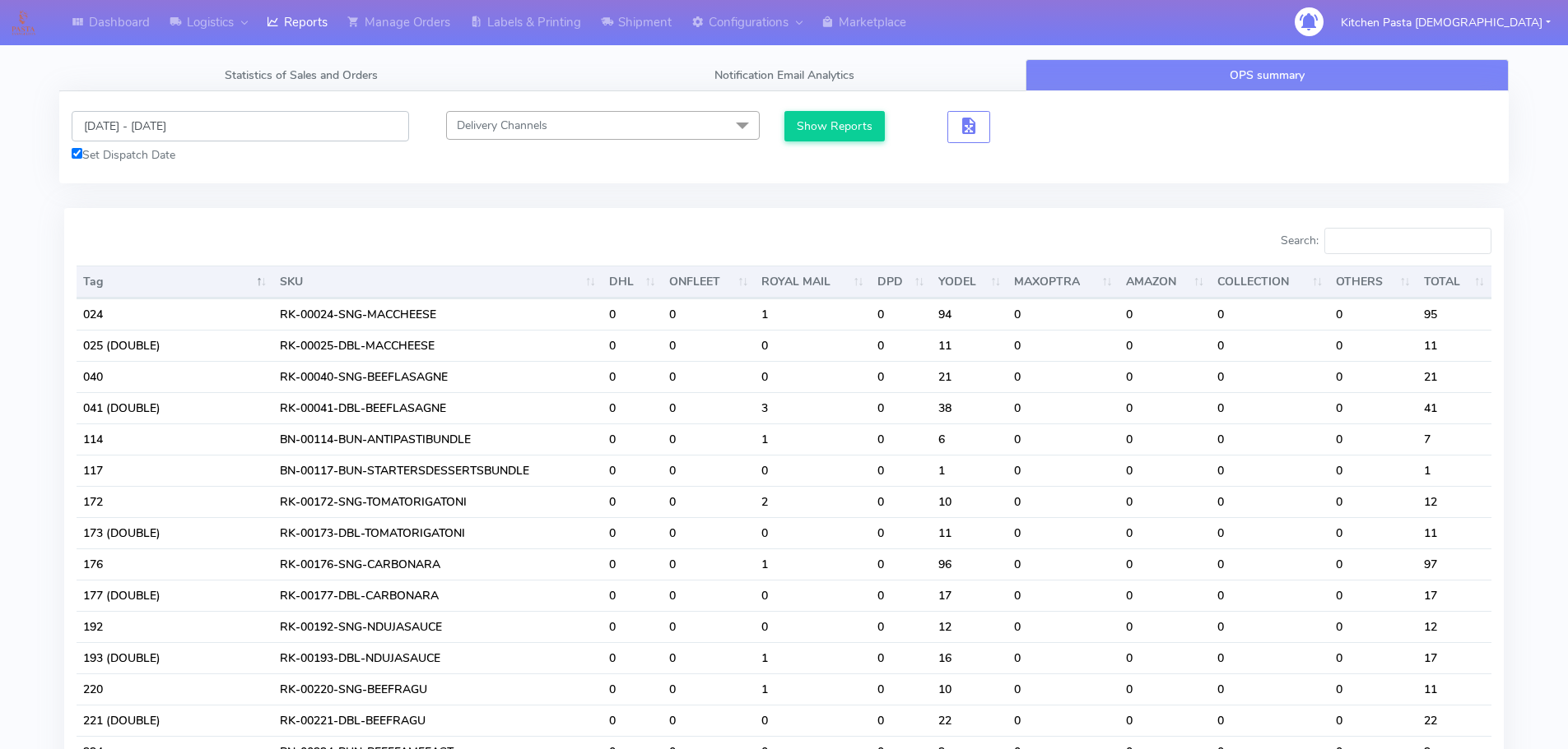
click at [172, 140] on input "[DATE] - [DATE]" at bounding box center [240, 126] width 338 height 30
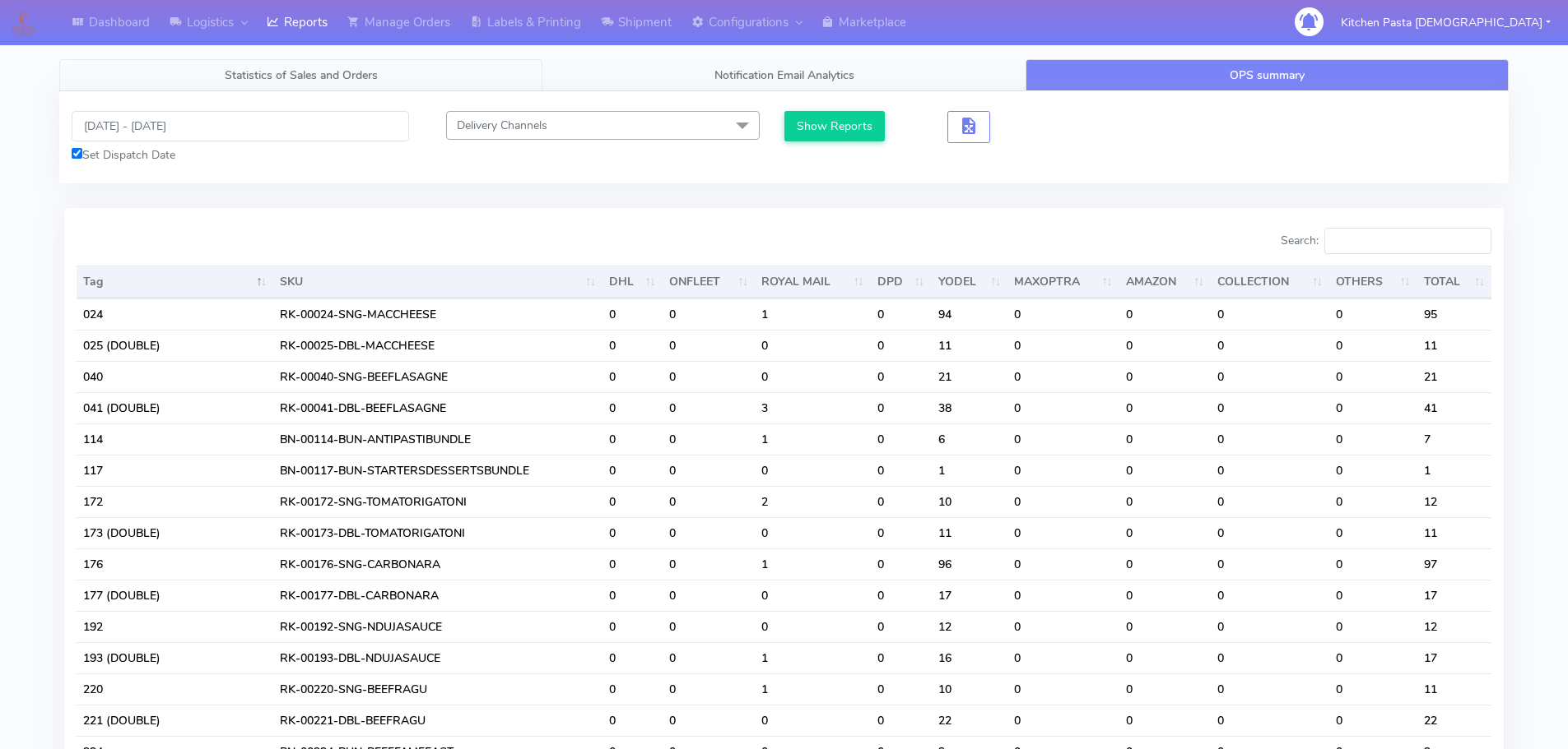
click at [335, 78] on span "Statistics of Sales and Orders" at bounding box center [301, 75] width 153 height 15
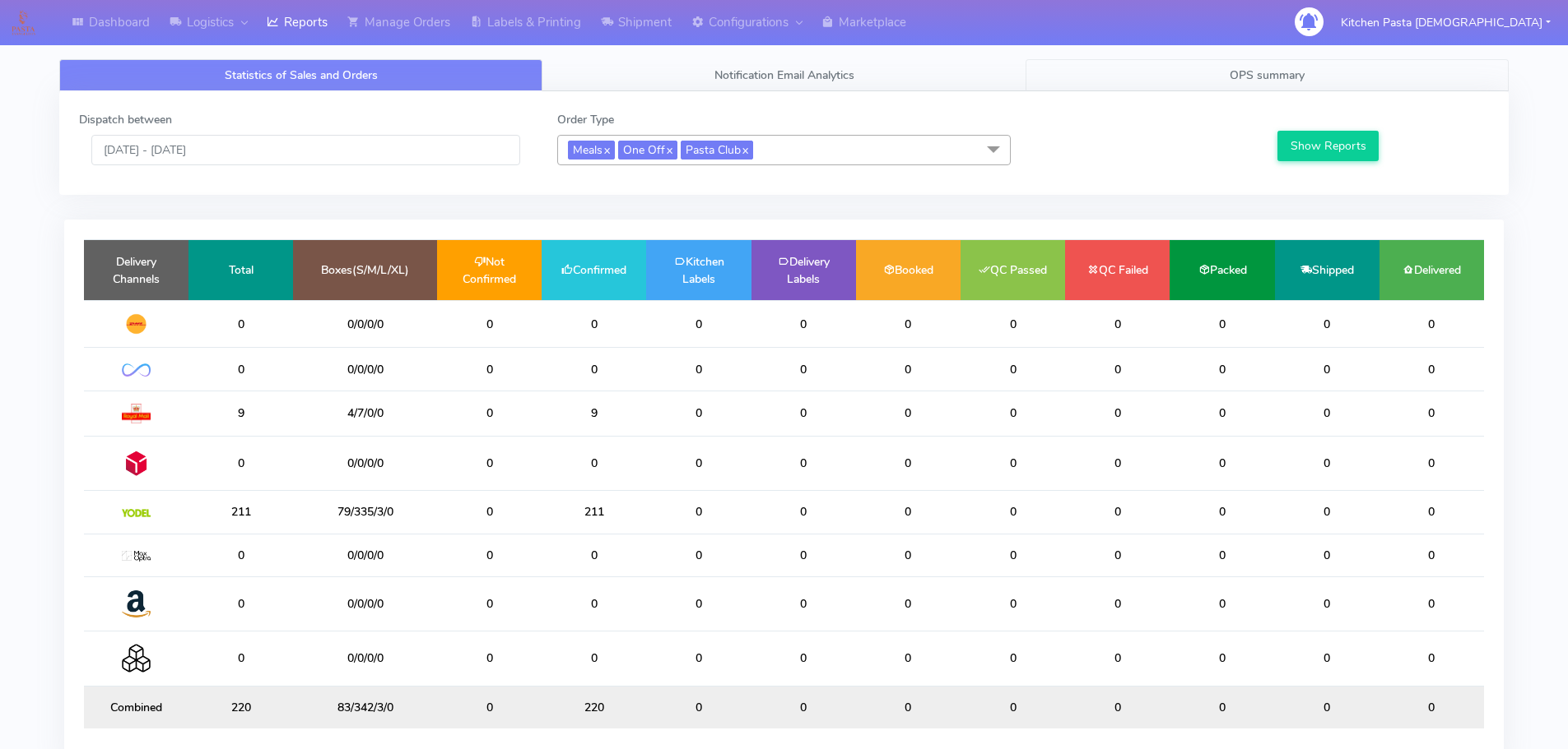
click at [1195, 79] on link "OPS summary" at bounding box center [1266, 75] width 483 height 32
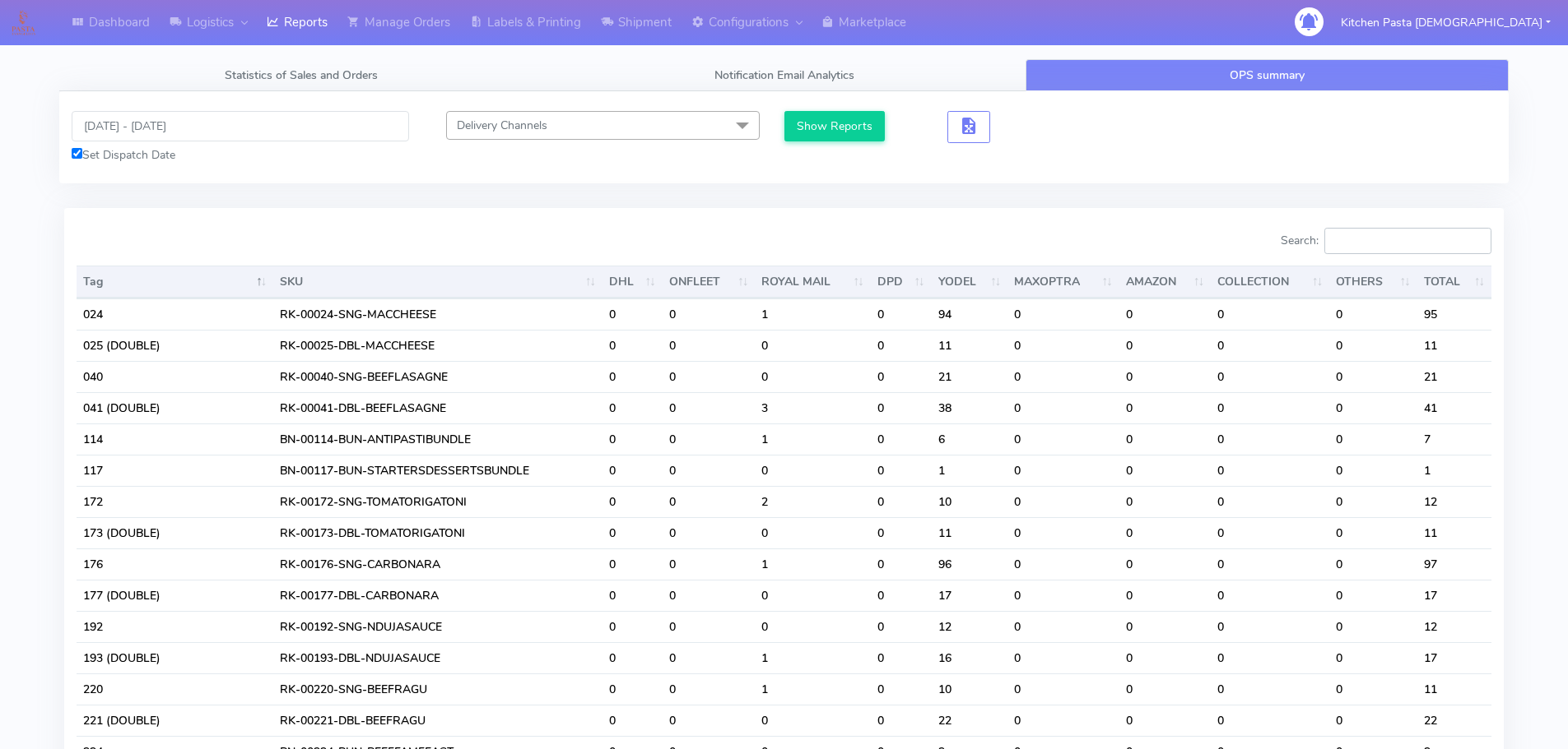
click at [1362, 245] on input "Search:" at bounding box center [1408, 241] width 167 height 27
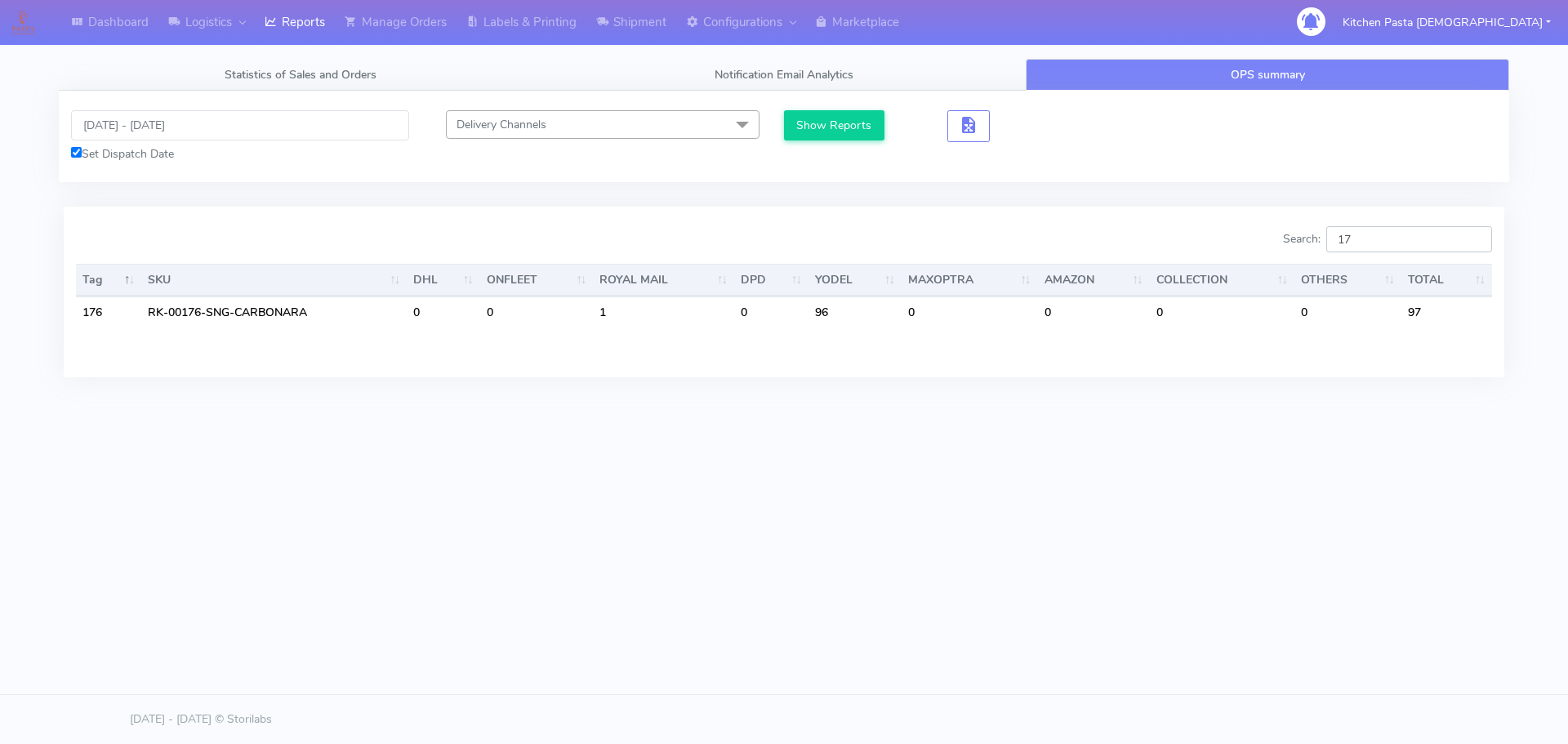
type input "1"
